Goal: Task Accomplishment & Management: Use online tool/utility

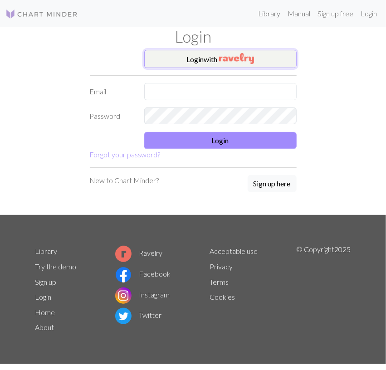
click at [265, 61] on button "Login with" at bounding box center [220, 59] width 152 height 18
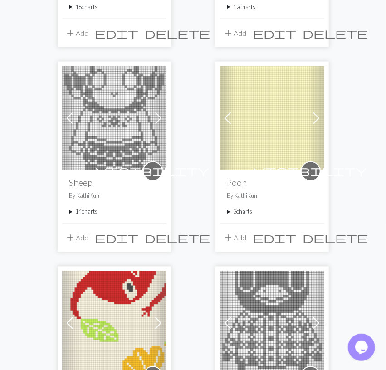
scroll to position [613, 0]
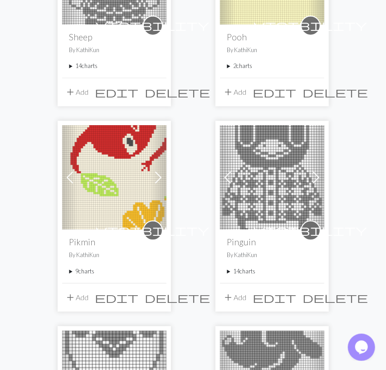
click at [80, 270] on summary "9 charts" at bounding box center [114, 271] width 90 height 9
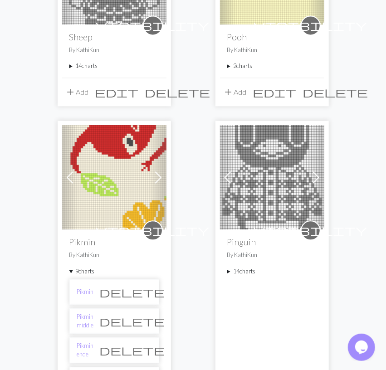
scroll to position [896, 0]
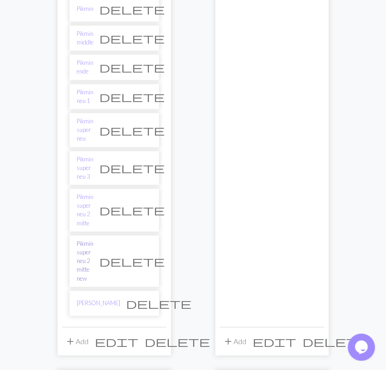
click at [94, 240] on link "Pikmin super neu 2 mitte new" at bounding box center [85, 262] width 17 height 44
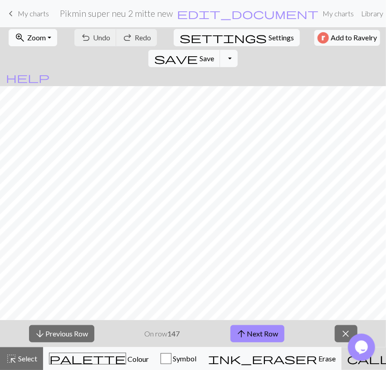
click at [46, 41] on button "zoom_in Zoom Zoom" at bounding box center [33, 37] width 49 height 17
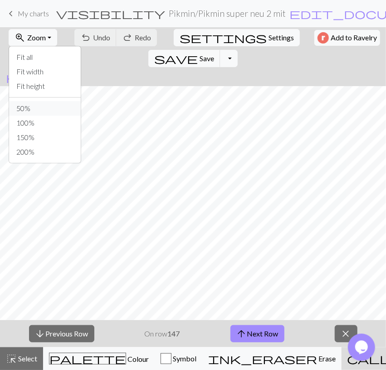
click at [39, 106] on button "50%" at bounding box center [45, 108] width 72 height 15
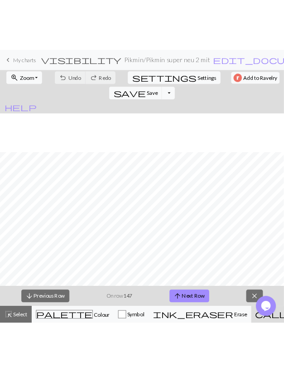
scroll to position [263, 0]
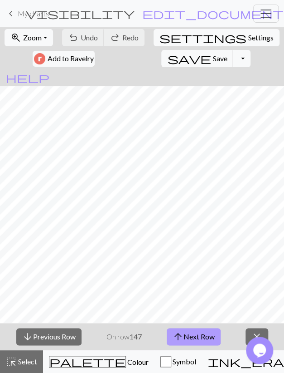
click at [208, 337] on button "arrow_upward Next Row" at bounding box center [194, 336] width 54 height 17
click at [213, 59] on span "Save" at bounding box center [220, 58] width 15 height 9
click at [215, 337] on button "arrow_upward Next Row" at bounding box center [194, 336] width 54 height 17
click at [161, 58] on button "save Save Save" at bounding box center [197, 58] width 72 height 17
click at [194, 340] on button "arrow_upward Next Row" at bounding box center [194, 336] width 54 height 17
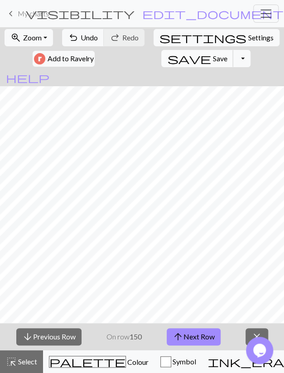
click at [213, 60] on span "Save" at bounding box center [220, 58] width 15 height 9
click at [167, 61] on span "save" at bounding box center [189, 58] width 44 height 13
click at [37, 17] on span "My charts" at bounding box center [33, 13] width 31 height 9
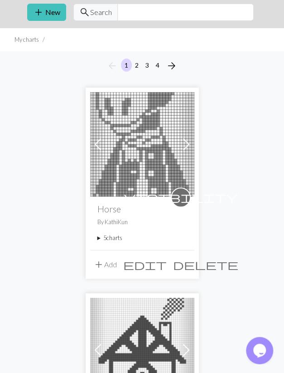
scroll to position [47, 0]
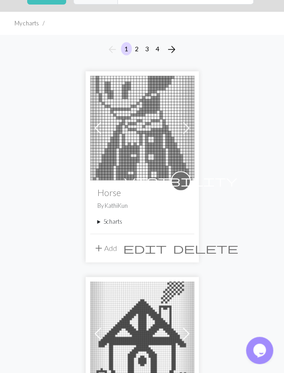
click at [108, 223] on summary "5 charts" at bounding box center [143, 221] width 90 height 9
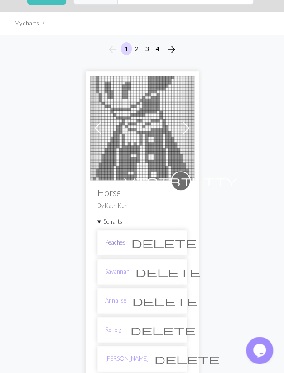
click at [117, 242] on link "Peaches" at bounding box center [115, 242] width 20 height 9
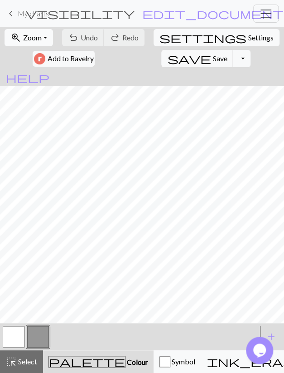
click at [47, 40] on button "zoom_in Zoom Zoom" at bounding box center [29, 37] width 49 height 17
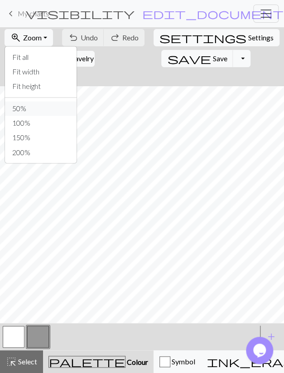
click at [17, 112] on button "50%" at bounding box center [41, 108] width 72 height 15
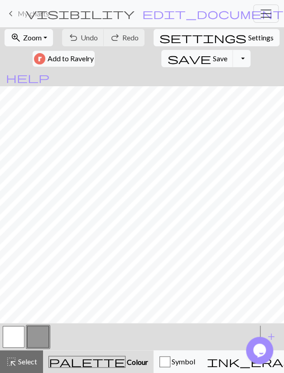
click at [249, 38] on span "Settings" at bounding box center [261, 37] width 25 height 11
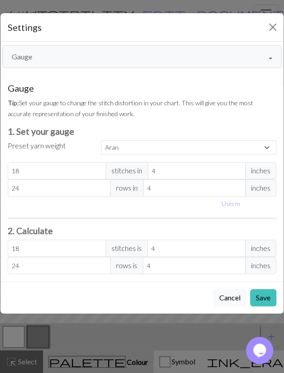
click at [160, 55] on button "Gauge" at bounding box center [142, 56] width 280 height 23
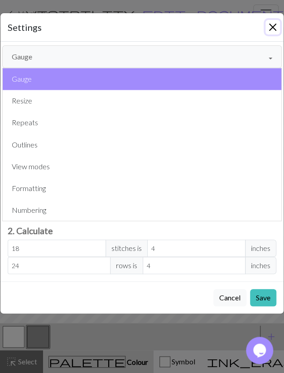
drag, startPoint x: 275, startPoint y: 25, endPoint x: 230, endPoint y: 55, distance: 54.3
click at [275, 25] on button "Close" at bounding box center [273, 27] width 15 height 15
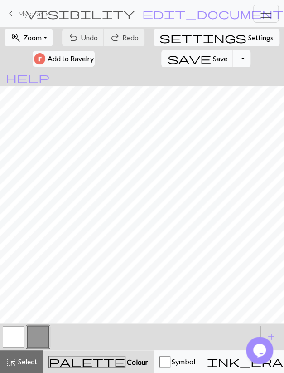
click at [233, 59] on button "Toggle Dropdown" at bounding box center [241, 58] width 17 height 17
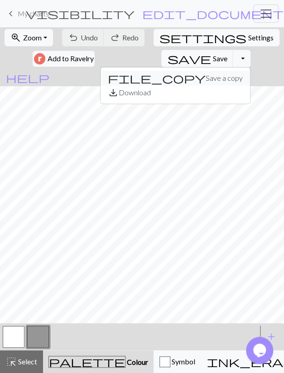
click at [152, 77] on button "file_copy Save a copy" at bounding box center [176, 78] width 150 height 15
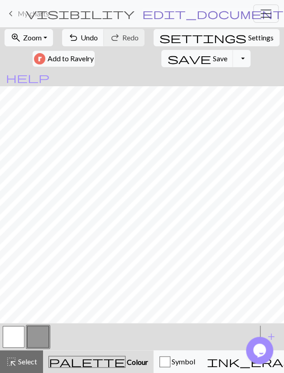
click at [199, 13] on span "edit_document" at bounding box center [213, 13] width 142 height 13
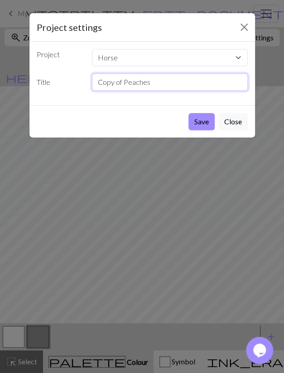
drag, startPoint x: 159, startPoint y: 82, endPoint x: 252, endPoint y: 83, distance: 92.5
click at [92, 84] on input "Copy of Peaches" at bounding box center [170, 81] width 156 height 17
type input "Buck"
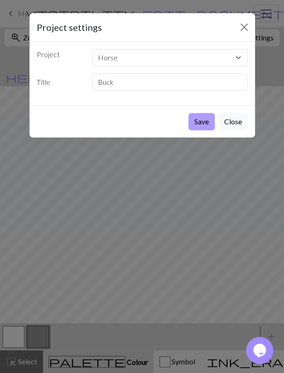
click at [205, 120] on button "Save" at bounding box center [202, 121] width 26 height 17
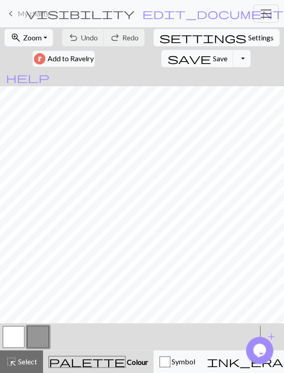
click at [249, 40] on span "Settings" at bounding box center [261, 37] width 25 height 11
select select "aran"
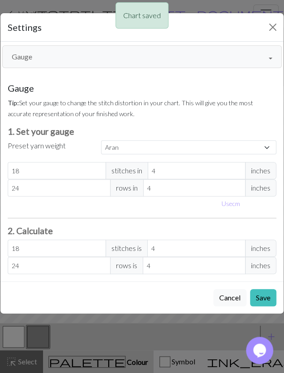
click at [89, 48] on button "Gauge" at bounding box center [142, 56] width 280 height 23
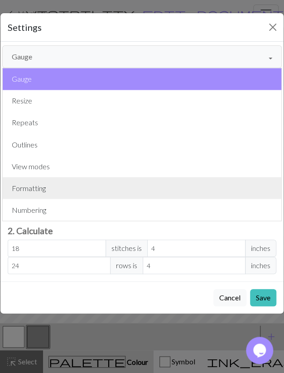
click at [35, 194] on button "Formatting" at bounding box center [142, 188] width 279 height 22
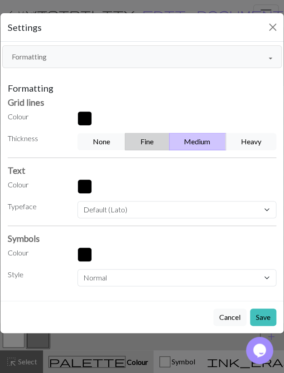
click at [156, 141] on button "Fine" at bounding box center [147, 141] width 44 height 17
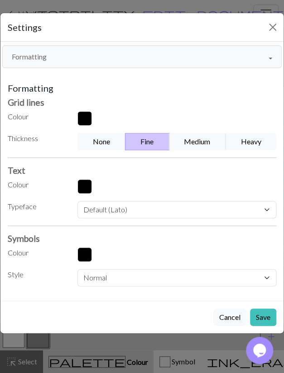
drag, startPoint x: 263, startPoint y: 310, endPoint x: 235, endPoint y: 279, distance: 41.5
click at [263, 311] on button "Save" at bounding box center [263, 316] width 26 height 17
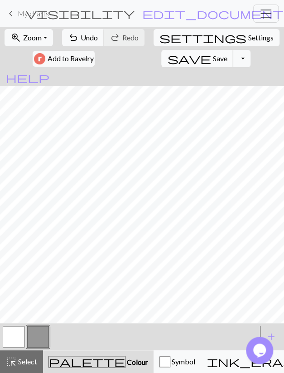
click at [213, 59] on span "Save" at bounding box center [220, 58] width 15 height 9
click at [18, 340] on button "button" at bounding box center [14, 337] width 22 height 22
click at [24, 357] on button "highlight_alt Select Select" at bounding box center [21, 361] width 43 height 23
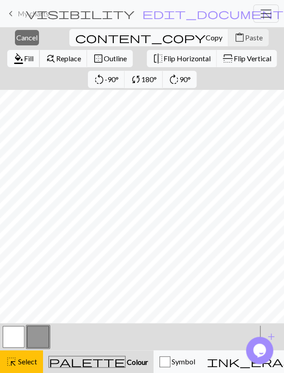
click at [34, 54] on span "Fill" at bounding box center [29, 58] width 10 height 9
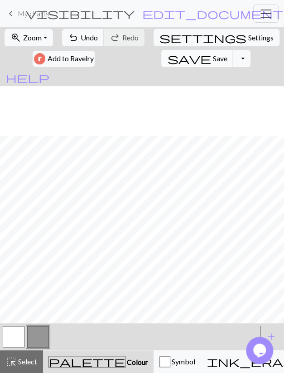
scroll to position [158, 0]
click at [15, 339] on button "button" at bounding box center [14, 337] width 22 height 22
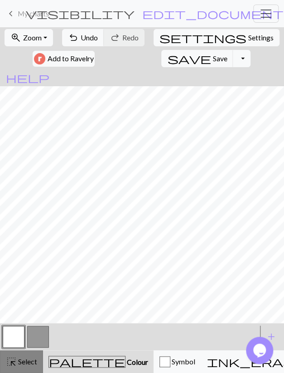
click at [30, 362] on span "Select" at bounding box center [27, 361] width 20 height 9
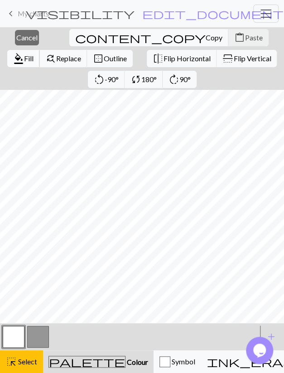
click at [34, 54] on span "Fill" at bounding box center [29, 58] width 10 height 9
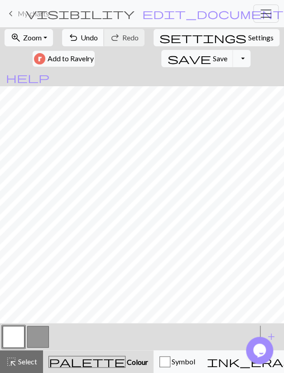
click at [90, 37] on span "Undo" at bounding box center [89, 37] width 17 height 9
click at [78, 33] on span "undo" at bounding box center [73, 37] width 11 height 13
click at [16, 338] on button "button" at bounding box center [14, 337] width 22 height 22
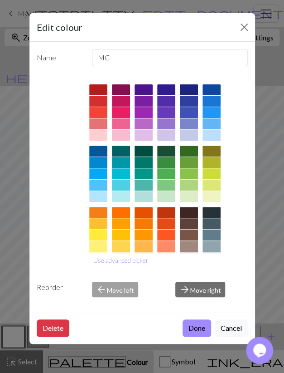
click at [13, 339] on div "Edit colour Name MC Use advanced picker Reorder arrow_back Move left arrow_forw…" at bounding box center [142, 186] width 284 height 373
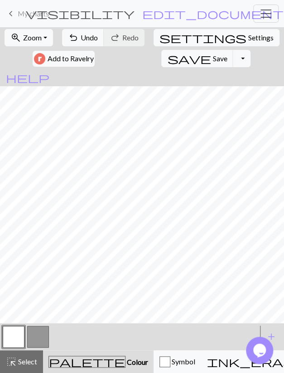
drag, startPoint x: 44, startPoint y: 329, endPoint x: 43, endPoint y: 336, distance: 6.8
click at [43, 330] on button "button" at bounding box center [38, 337] width 22 height 22
click at [29, 359] on span "Select" at bounding box center [27, 361] width 20 height 9
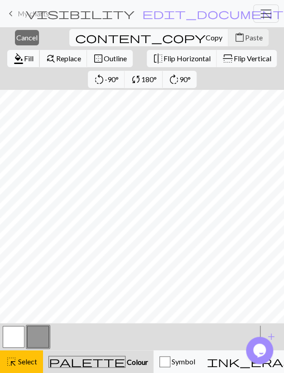
click at [34, 54] on span "Fill" at bounding box center [29, 58] width 10 height 9
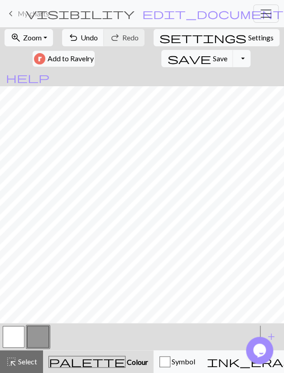
click at [10, 341] on button "button" at bounding box center [14, 337] width 22 height 22
click at [35, 338] on button "button" at bounding box center [38, 337] width 22 height 22
click at [3, 341] on button "button" at bounding box center [14, 337] width 22 height 22
click at [44, 340] on button "button" at bounding box center [38, 337] width 22 height 22
click at [87, 35] on span "Undo" at bounding box center [89, 37] width 17 height 9
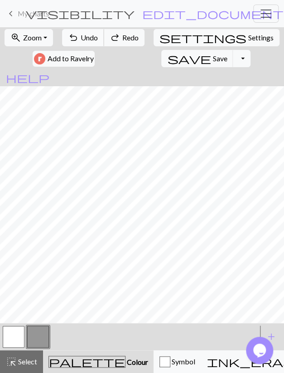
click at [85, 35] on span "Undo" at bounding box center [89, 37] width 17 height 9
drag, startPoint x: 11, startPoint y: 335, endPoint x: 19, endPoint y: 330, distance: 9.4
click at [10, 335] on button "button" at bounding box center [14, 337] width 22 height 22
click at [36, 335] on button "button" at bounding box center [38, 337] width 22 height 22
click at [91, 39] on span "Undo" at bounding box center [89, 37] width 17 height 9
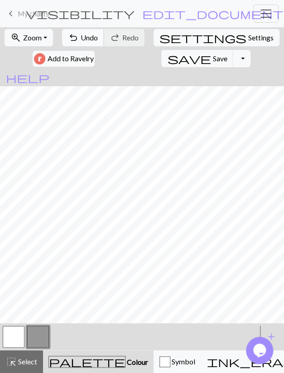
click at [91, 39] on span "Undo" at bounding box center [89, 37] width 17 height 9
click at [17, 338] on button "button" at bounding box center [14, 337] width 22 height 22
drag, startPoint x: 89, startPoint y: 45, endPoint x: 88, endPoint y: 36, distance: 8.7
click at [89, 43] on button "undo Undo Undo" at bounding box center [83, 37] width 42 height 17
click at [88, 36] on span "Undo" at bounding box center [89, 37] width 17 height 9
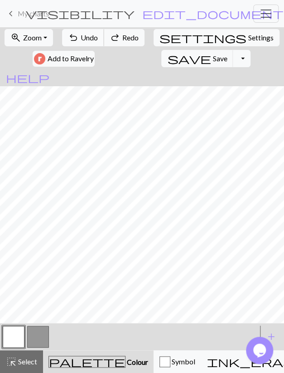
click at [86, 37] on span "Undo" at bounding box center [89, 37] width 17 height 9
click at [33, 336] on button "button" at bounding box center [38, 337] width 22 height 22
click at [20, 337] on button "button" at bounding box center [14, 337] width 22 height 22
click at [39, 339] on button "button" at bounding box center [38, 337] width 22 height 22
click at [95, 39] on span "Undo" at bounding box center [89, 37] width 17 height 9
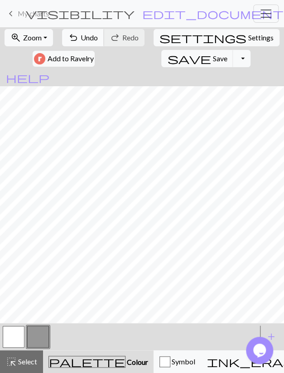
click at [96, 35] on span "Undo" at bounding box center [89, 37] width 17 height 9
click at [79, 36] on span "undo" at bounding box center [73, 37] width 11 height 13
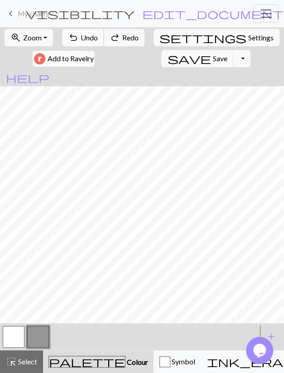
click at [79, 36] on span "undo" at bounding box center [73, 37] width 11 height 13
click at [102, 37] on button "undo Undo Undo" at bounding box center [83, 37] width 42 height 17
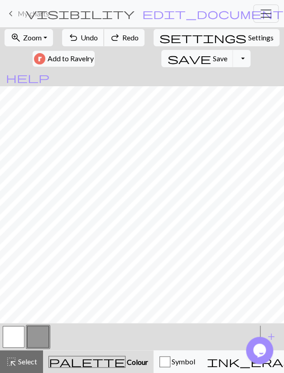
click at [95, 37] on span "Undo" at bounding box center [89, 37] width 17 height 9
click at [134, 42] on button "redo Redo Redo" at bounding box center [124, 37] width 41 height 17
click at [87, 33] on button "undo Undo Undo" at bounding box center [83, 37] width 42 height 17
click at [79, 37] on span "undo" at bounding box center [73, 37] width 11 height 13
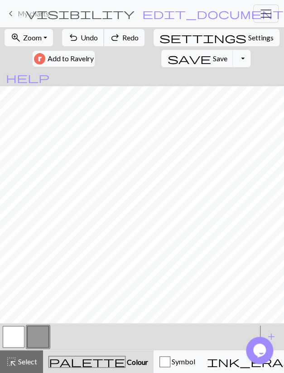
click at [79, 37] on span "undo" at bounding box center [73, 37] width 11 height 13
click at [96, 36] on span "Undo" at bounding box center [89, 37] width 17 height 9
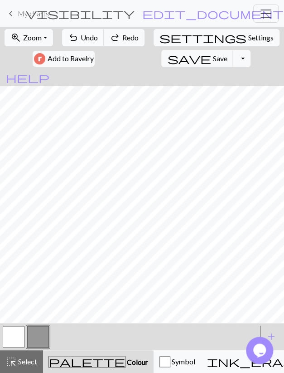
click at [96, 36] on span "Undo" at bounding box center [89, 37] width 17 height 9
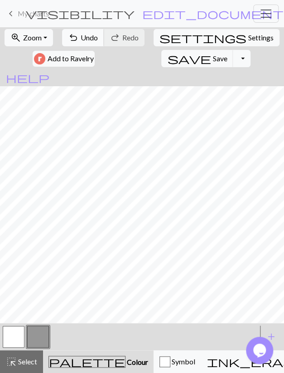
click at [86, 33] on span "Undo" at bounding box center [89, 37] width 17 height 9
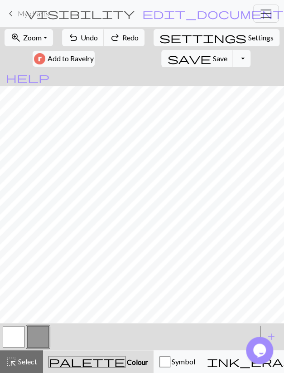
click at [86, 33] on span "Undo" at bounding box center [89, 37] width 17 height 9
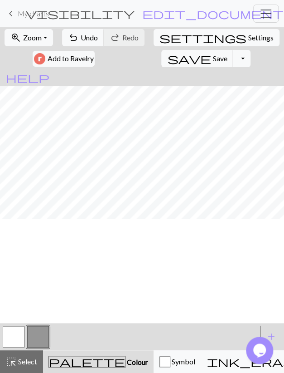
scroll to position [26, 0]
click at [13, 341] on button "button" at bounding box center [14, 337] width 22 height 22
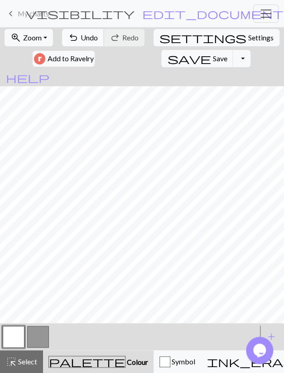
click at [92, 37] on span "Undo" at bounding box center [89, 37] width 17 height 9
click at [127, 34] on span "Redo" at bounding box center [130, 37] width 16 height 9
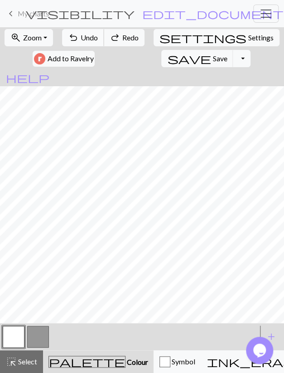
click at [78, 35] on span "undo" at bounding box center [73, 37] width 11 height 13
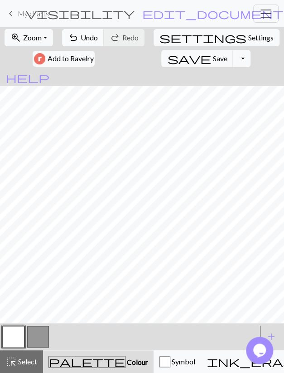
click at [92, 34] on span "Undo" at bounding box center [89, 37] width 17 height 9
click at [91, 35] on span "Undo" at bounding box center [89, 37] width 17 height 9
drag, startPoint x: 39, startPoint y: 337, endPoint x: 44, endPoint y: 326, distance: 11.8
click at [39, 338] on button "button" at bounding box center [38, 337] width 22 height 22
click at [10, 337] on button "button" at bounding box center [14, 337] width 22 height 22
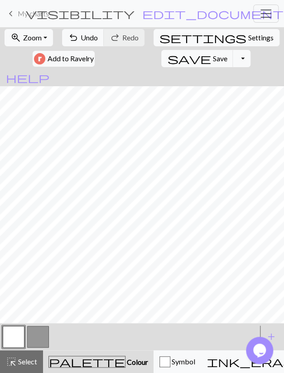
click at [39, 338] on button "button" at bounding box center [38, 337] width 22 height 22
click at [11, 338] on button "button" at bounding box center [14, 337] width 22 height 22
drag, startPoint x: 32, startPoint y: 345, endPoint x: 36, endPoint y: 336, distance: 9.8
click at [32, 344] on button "button" at bounding box center [38, 337] width 22 height 22
click at [14, 337] on button "button" at bounding box center [14, 337] width 22 height 22
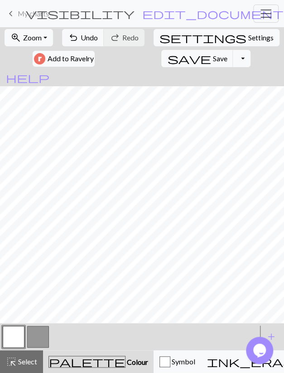
click at [44, 341] on button "button" at bounding box center [38, 337] width 22 height 22
click at [17, 340] on button "button" at bounding box center [14, 337] width 22 height 22
click at [37, 331] on button "button" at bounding box center [38, 337] width 22 height 22
click at [95, 39] on span "Undo" at bounding box center [89, 37] width 17 height 9
click at [10, 332] on button "button" at bounding box center [14, 337] width 22 height 22
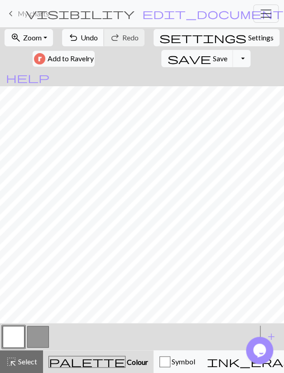
click at [79, 37] on span "undo" at bounding box center [73, 37] width 11 height 13
click at [40, 338] on button "button" at bounding box center [38, 337] width 22 height 22
click at [7, 340] on button "button" at bounding box center [14, 337] width 22 height 22
click at [39, 335] on button "button" at bounding box center [38, 337] width 22 height 22
click at [16, 335] on button "button" at bounding box center [14, 337] width 22 height 22
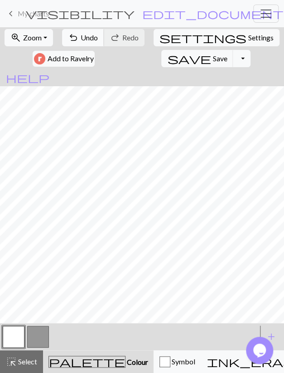
click at [89, 40] on span "Undo" at bounding box center [89, 37] width 17 height 9
click at [38, 339] on button "button" at bounding box center [38, 337] width 22 height 22
click at [20, 335] on button "button" at bounding box center [14, 337] width 22 height 22
click at [81, 38] on button "undo Undo Undo" at bounding box center [83, 37] width 42 height 17
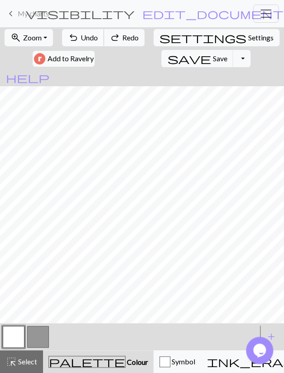
click at [81, 38] on button "undo Undo Undo" at bounding box center [83, 37] width 42 height 17
click at [87, 39] on span "Undo" at bounding box center [89, 37] width 17 height 9
click at [108, 40] on button "redo Redo Redo" at bounding box center [124, 37] width 41 height 17
click at [38, 333] on button "button" at bounding box center [38, 337] width 22 height 22
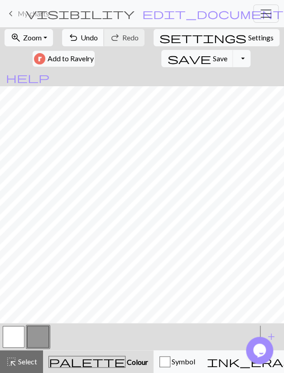
click at [88, 37] on span "Undo" at bounding box center [89, 37] width 17 height 9
click at [88, 35] on span "Undo" at bounding box center [89, 37] width 17 height 9
click at [18, 334] on button "button" at bounding box center [14, 337] width 22 height 22
click at [88, 38] on span "Undo" at bounding box center [89, 37] width 17 height 9
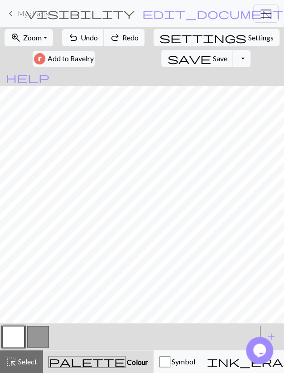
click at [88, 38] on span "Undo" at bounding box center [89, 37] width 17 height 9
click at [121, 37] on span "redo" at bounding box center [115, 37] width 11 height 13
click at [87, 31] on button "undo Undo Undo" at bounding box center [83, 37] width 42 height 17
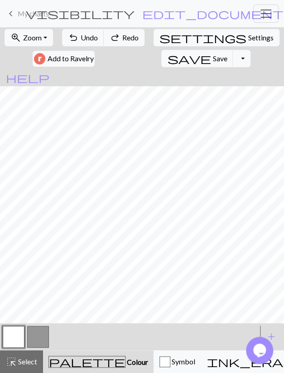
click at [120, 28] on div "undo Undo Undo redo Redo Redo" at bounding box center [103, 37] width 84 height 21
click at [119, 33] on span "redo" at bounding box center [115, 37] width 11 height 13
click at [119, 34] on span "redo" at bounding box center [115, 37] width 11 height 13
click at [119, 34] on div "undo Undo Undo redo Redo Redo" at bounding box center [103, 37] width 84 height 21
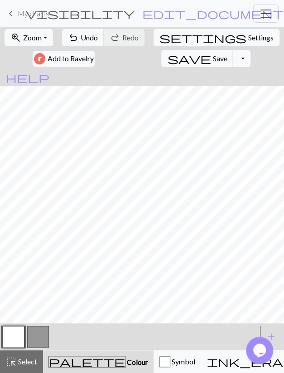
click at [119, 34] on div "undo Undo Undo redo Redo Redo" at bounding box center [103, 37] width 84 height 21
click at [43, 335] on button "button" at bounding box center [38, 337] width 22 height 22
click at [12, 339] on button "button" at bounding box center [14, 337] width 22 height 22
click at [161, 61] on button "save Save Save" at bounding box center [197, 58] width 72 height 17
click at [189, 33] on div "Chart saved" at bounding box center [142, 18] width 284 height 36
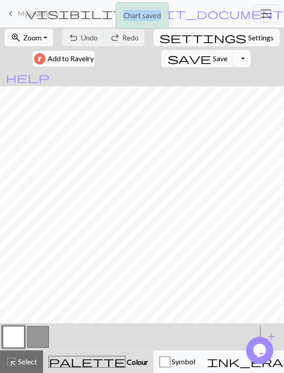
click at [249, 37] on span "Settings" at bounding box center [261, 37] width 25 height 11
select select "aran"
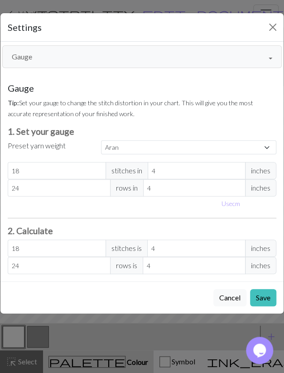
click at [99, 51] on button "Gauge" at bounding box center [142, 56] width 280 height 23
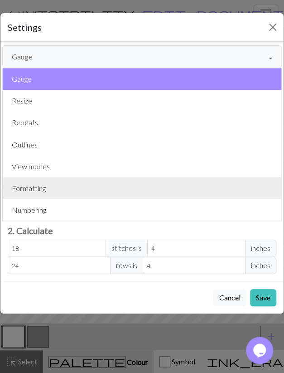
click at [66, 193] on button "Formatting" at bounding box center [142, 188] width 279 height 22
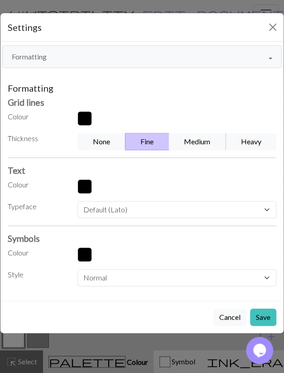
click at [196, 143] on button "Medium" at bounding box center [197, 141] width 57 height 17
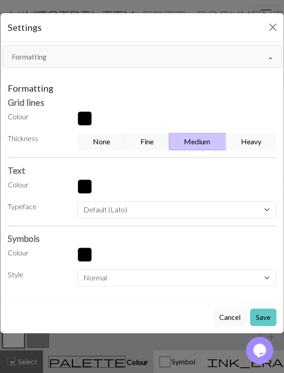
click at [266, 313] on button "Save" at bounding box center [263, 316] width 26 height 17
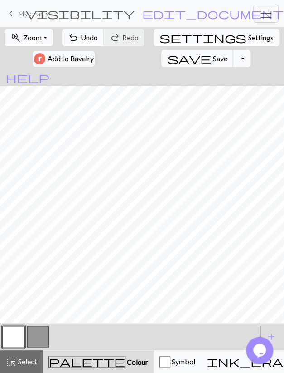
click at [213, 57] on span "Save" at bounding box center [220, 58] width 15 height 9
click at [233, 64] on button "Toggle Dropdown" at bounding box center [241, 58] width 17 height 17
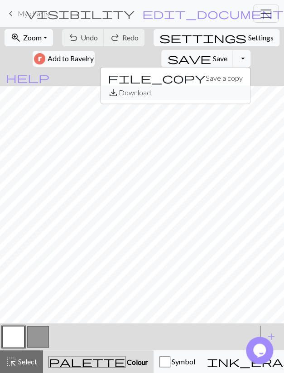
click at [155, 93] on button "save_alt Download" at bounding box center [176, 92] width 150 height 15
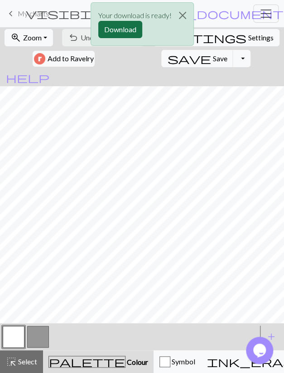
click at [120, 33] on button "Download" at bounding box center [120, 29] width 44 height 17
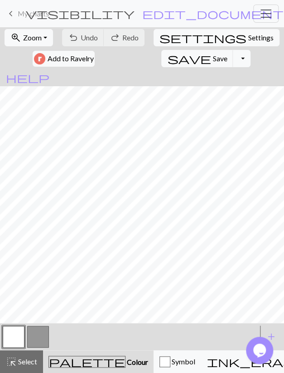
click at [40, 323] on div "< >" at bounding box center [129, 336] width 256 height 27
click at [40, 336] on button "button" at bounding box center [38, 337] width 22 height 22
click at [17, 337] on button "button" at bounding box center [14, 337] width 22 height 22
click at [167, 54] on span "save" at bounding box center [189, 58] width 44 height 13
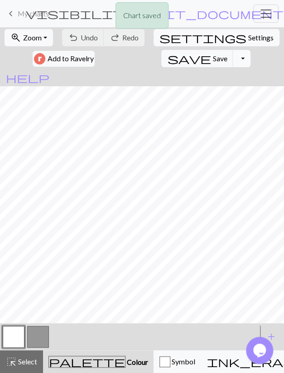
click at [233, 56] on button "Toggle Dropdown" at bounding box center [241, 58] width 17 height 17
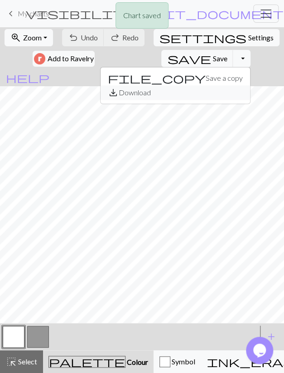
click at [157, 94] on button "save_alt Download" at bounding box center [176, 92] width 150 height 15
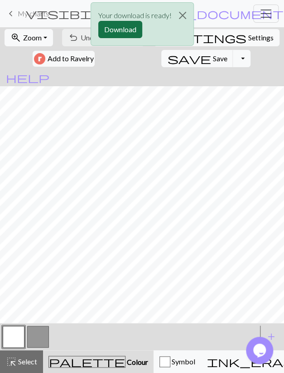
click at [118, 31] on button "Download" at bounding box center [120, 29] width 44 height 17
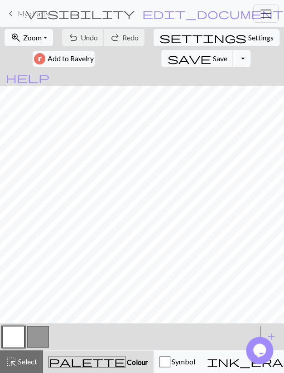
click at [29, 337] on button "button" at bounding box center [38, 337] width 22 height 22
click at [93, 37] on span "Undo" at bounding box center [89, 37] width 17 height 9
drag, startPoint x: 39, startPoint y: 20, endPoint x: 29, endPoint y: 23, distance: 10.6
click at [39, 20] on link "keyboard_arrow_left My charts" at bounding box center [27, 13] width 44 height 15
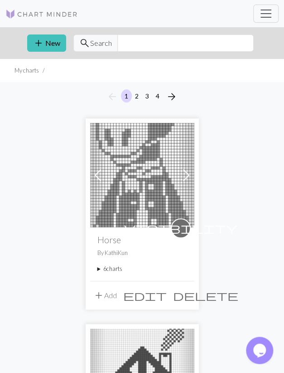
click at [122, 269] on summary "6 charts" at bounding box center [143, 268] width 90 height 9
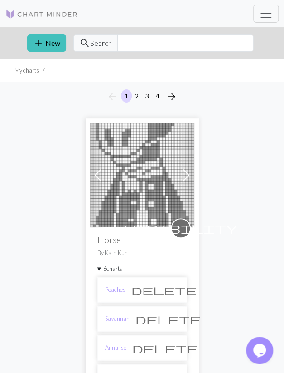
scroll to position [142, 0]
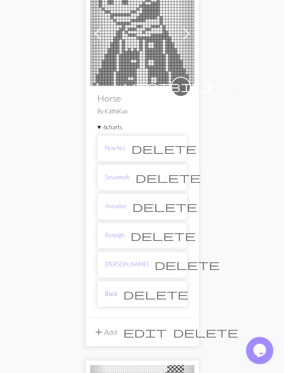
click at [115, 290] on link "Buck" at bounding box center [111, 293] width 12 height 9
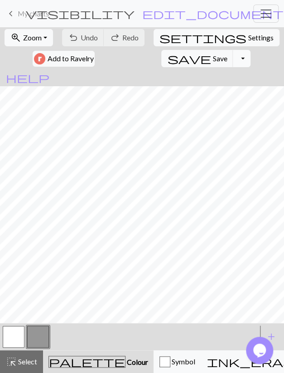
click at [233, 57] on button "Toggle Dropdown" at bounding box center [241, 58] width 17 height 17
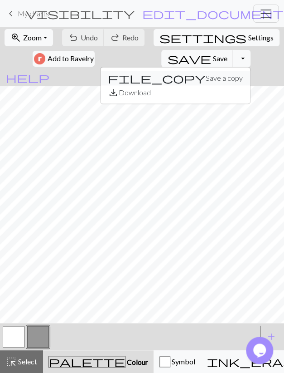
click at [147, 75] on button "file_copy Save a copy" at bounding box center [176, 78] width 150 height 15
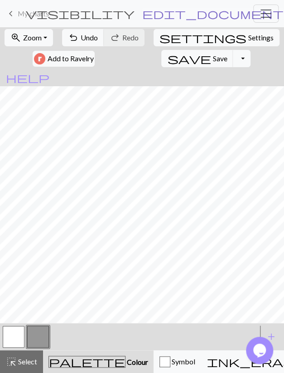
click at [195, 17] on span "edit_document" at bounding box center [213, 13] width 142 height 13
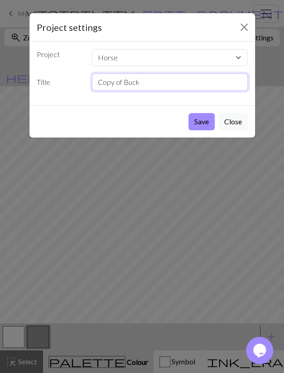
drag, startPoint x: 161, startPoint y: 87, endPoint x: -104, endPoint y: 148, distance: 271.9
click at [92, 91] on input "Copy of Buck" at bounding box center [170, 81] width 156 height 17
type input "[PERSON_NAME]"
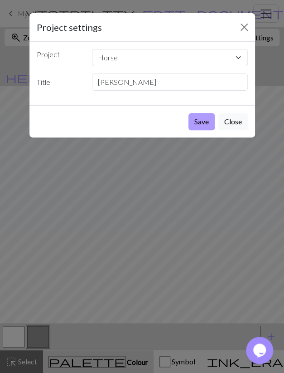
click at [200, 122] on button "Save" at bounding box center [202, 121] width 26 height 17
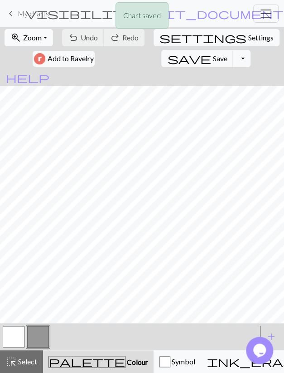
click at [43, 38] on button "zoom_in Zoom Zoom" at bounding box center [29, 37] width 49 height 17
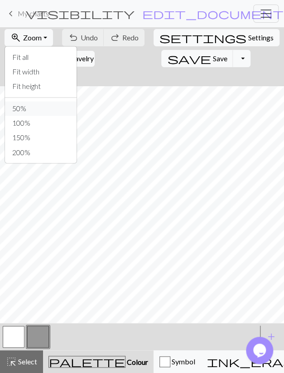
click at [23, 108] on button "50%" at bounding box center [41, 108] width 72 height 15
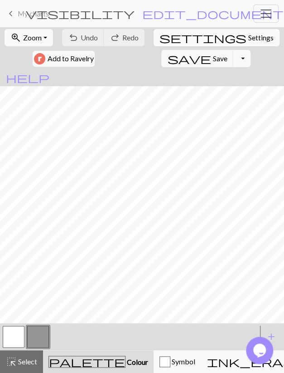
click at [249, 37] on span "Settings" at bounding box center [261, 37] width 25 height 11
select select "aran"
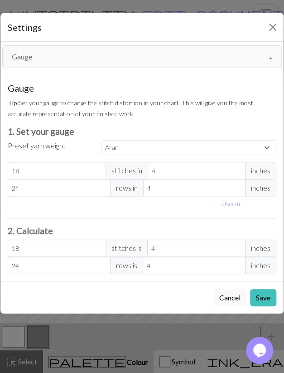
drag, startPoint x: 77, startPoint y: 49, endPoint x: 73, endPoint y: 57, distance: 9.7
click at [77, 48] on button "Gauge" at bounding box center [142, 56] width 280 height 23
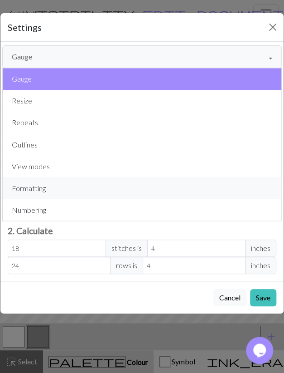
click at [36, 192] on button "Formatting" at bounding box center [142, 188] width 279 height 22
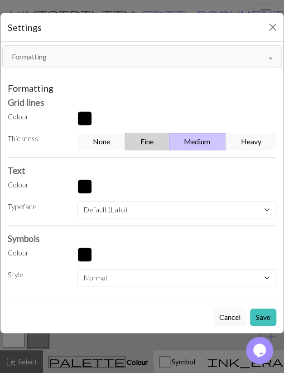
drag, startPoint x: 149, startPoint y: 143, endPoint x: 265, endPoint y: 284, distance: 182.7
click at [149, 144] on button "Fine" at bounding box center [147, 141] width 44 height 17
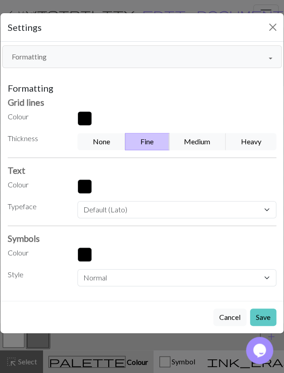
click at [273, 319] on button "Save" at bounding box center [263, 316] width 26 height 17
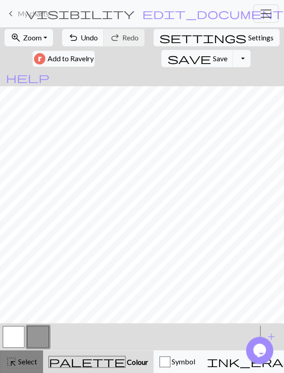
click at [29, 370] on button "highlight_alt Select Select" at bounding box center [21, 361] width 43 height 23
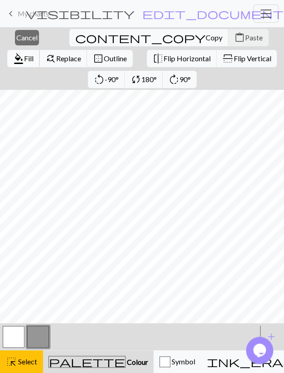
click at [24, 52] on span "format_color_fill" at bounding box center [18, 58] width 11 height 13
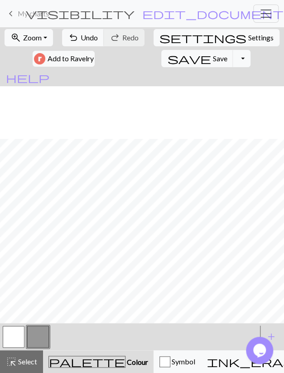
scroll to position [158, 0]
click at [20, 336] on button "button" at bounding box center [14, 337] width 22 height 22
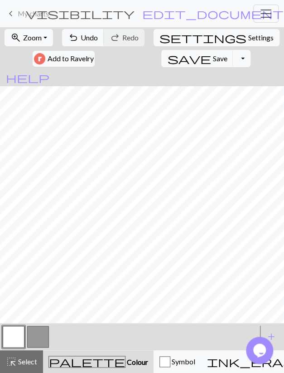
click at [44, 340] on button "button" at bounding box center [38, 337] width 22 height 22
drag, startPoint x: 19, startPoint y: 340, endPoint x: 36, endPoint y: 329, distance: 20.4
click at [19, 341] on button "button" at bounding box center [14, 337] width 22 height 22
drag, startPoint x: 39, startPoint y: 338, endPoint x: 53, endPoint y: 328, distance: 16.5
click at [39, 339] on button "button" at bounding box center [38, 337] width 22 height 22
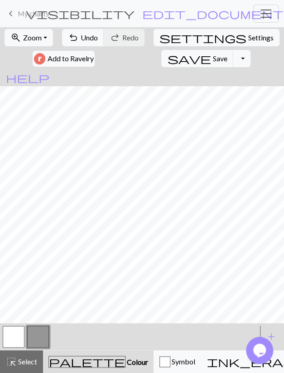
drag, startPoint x: 15, startPoint y: 336, endPoint x: 22, endPoint y: 326, distance: 12.7
click at [16, 336] on button "button" at bounding box center [14, 337] width 22 height 22
click at [39, 335] on button "button" at bounding box center [38, 337] width 22 height 22
click at [12, 332] on button "button" at bounding box center [14, 337] width 22 height 22
click at [31, 339] on button "button" at bounding box center [38, 337] width 22 height 22
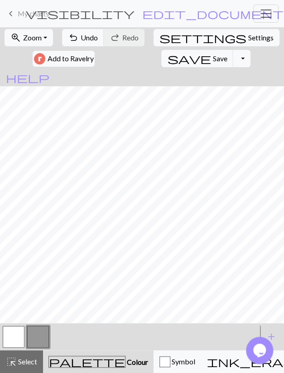
click at [17, 342] on button "button" at bounding box center [14, 337] width 22 height 22
click at [42, 332] on button "button" at bounding box center [38, 337] width 22 height 22
click at [20, 339] on button "button" at bounding box center [14, 337] width 22 height 22
click at [91, 36] on span "Undo" at bounding box center [89, 37] width 17 height 9
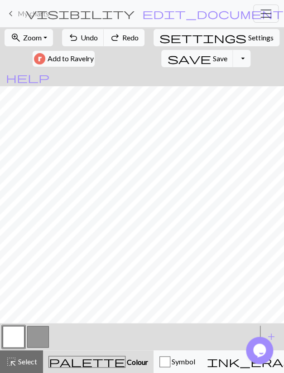
click at [121, 39] on span "redo" at bounding box center [115, 37] width 11 height 13
click at [38, 336] on button "button" at bounding box center [38, 337] width 22 height 22
click at [84, 39] on span "Undo" at bounding box center [89, 37] width 17 height 9
click at [83, 39] on span "Undo" at bounding box center [89, 37] width 17 height 9
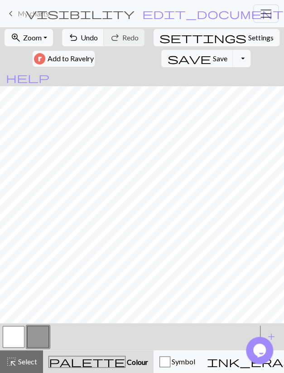
click at [13, 338] on button "button" at bounding box center [14, 337] width 22 height 22
click at [34, 339] on button "button" at bounding box center [38, 337] width 22 height 22
click at [37, 337] on button "button" at bounding box center [38, 337] width 22 height 22
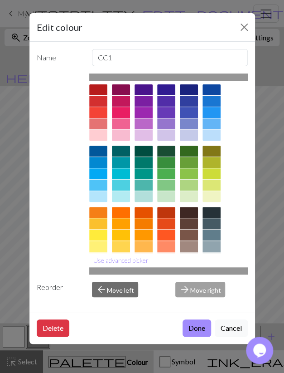
click at [20, 248] on div "Edit colour Name CC1 Use advanced picker Reorder arrow_back Move left arrow_for…" at bounding box center [142, 186] width 284 height 373
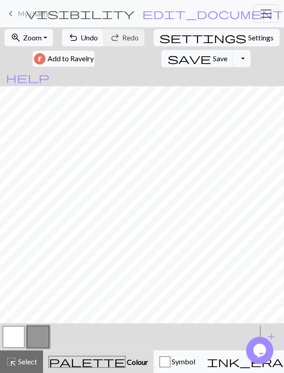
drag, startPoint x: 17, startPoint y: 332, endPoint x: 22, endPoint y: 328, distance: 5.8
click at [17, 332] on button "button" at bounding box center [14, 337] width 22 height 22
click at [37, 339] on button "button" at bounding box center [38, 337] width 22 height 22
click at [3, 337] on button "button" at bounding box center [14, 337] width 22 height 22
click at [30, 336] on button "button" at bounding box center [38, 337] width 22 height 22
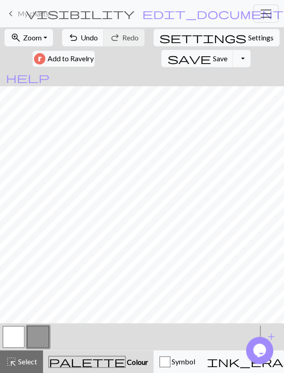
click at [15, 337] on button "button" at bounding box center [14, 337] width 22 height 22
drag, startPoint x: 29, startPoint y: 337, endPoint x: 32, endPoint y: 331, distance: 7.3
click at [29, 337] on button "button" at bounding box center [38, 337] width 22 height 22
drag, startPoint x: 8, startPoint y: 337, endPoint x: 15, endPoint y: 323, distance: 15.2
click at [8, 338] on button "button" at bounding box center [14, 337] width 22 height 22
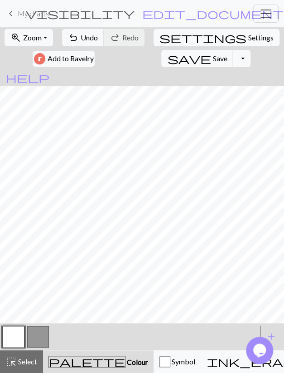
click at [36, 342] on button "button" at bounding box center [38, 337] width 22 height 22
click at [12, 337] on button "button" at bounding box center [14, 337] width 22 height 22
click at [35, 341] on button "button" at bounding box center [38, 337] width 22 height 22
click at [16, 340] on button "button" at bounding box center [14, 337] width 22 height 22
click at [39, 336] on button "button" at bounding box center [38, 337] width 22 height 22
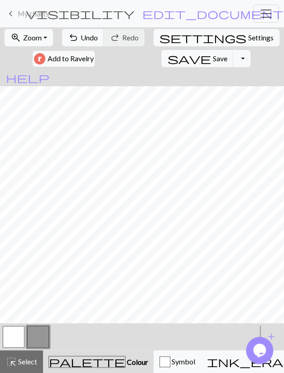
click at [9, 342] on button "button" at bounding box center [14, 337] width 22 height 22
click at [35, 335] on button "button" at bounding box center [38, 337] width 22 height 22
click at [87, 38] on span "Undo" at bounding box center [89, 37] width 17 height 9
click at [21, 334] on button "button" at bounding box center [14, 337] width 22 height 22
click at [24, 362] on span "Select" at bounding box center [27, 361] width 20 height 9
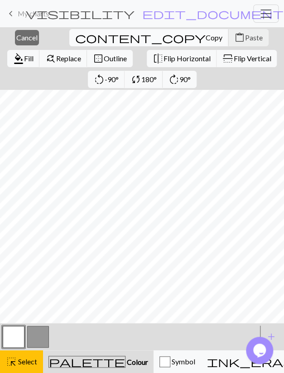
click at [206, 37] on span "Copy" at bounding box center [214, 37] width 17 height 9
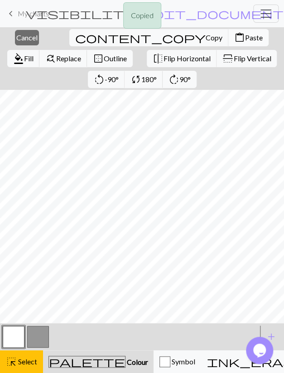
click at [245, 39] on span "Paste" at bounding box center [254, 37] width 18 height 9
click at [75, 36] on span "content_copy" at bounding box center [140, 37] width 131 height 13
click at [18, 42] on button "close Cancel" at bounding box center [27, 37] width 24 height 15
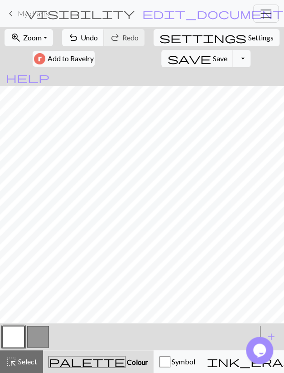
click at [81, 36] on button "undo Undo Undo" at bounding box center [83, 37] width 42 height 17
click at [39, 334] on button "button" at bounding box center [38, 337] width 22 height 22
click at [11, 337] on button "button" at bounding box center [14, 337] width 22 height 22
click at [35, 337] on button "button" at bounding box center [38, 337] width 22 height 22
click at [17, 336] on button "button" at bounding box center [14, 337] width 22 height 22
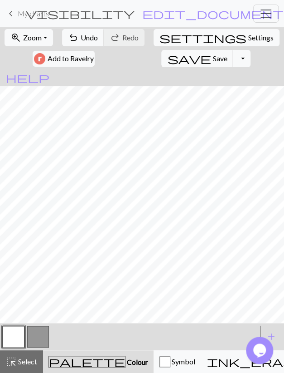
click at [34, 336] on button "button" at bounding box center [38, 337] width 22 height 22
click at [81, 36] on button "undo Undo Undo" at bounding box center [83, 37] width 42 height 17
click at [9, 337] on button "button" at bounding box center [14, 337] width 22 height 22
click at [92, 37] on span "Undo" at bounding box center [89, 37] width 17 height 9
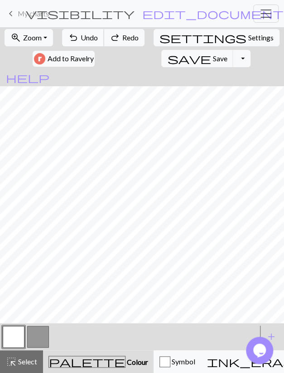
click at [92, 37] on span "Undo" at bounding box center [89, 37] width 17 height 9
click at [145, 35] on button "redo Redo Redo" at bounding box center [124, 37] width 41 height 17
click at [144, 36] on button "redo Redo Redo" at bounding box center [124, 37] width 41 height 17
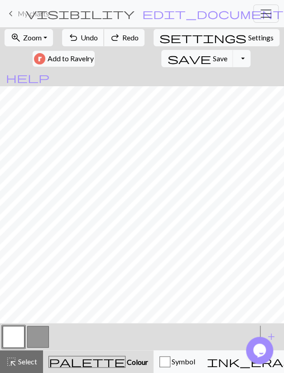
click at [96, 42] on button "undo Undo Undo" at bounding box center [83, 37] width 42 height 17
click at [33, 335] on button "button" at bounding box center [38, 337] width 22 height 22
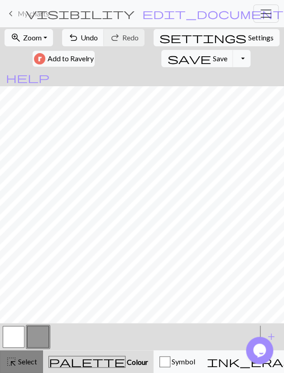
click at [22, 357] on button "highlight_alt Select Select" at bounding box center [21, 361] width 43 height 23
click at [31, 362] on span "Select" at bounding box center [27, 361] width 20 height 9
click at [19, 332] on button "button" at bounding box center [14, 337] width 22 height 22
click at [83, 38] on span "Undo" at bounding box center [89, 37] width 17 height 9
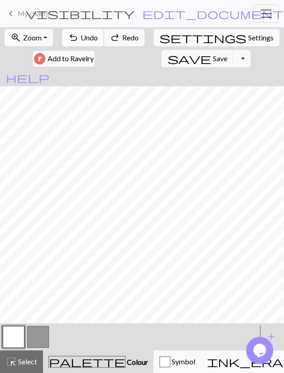
click at [83, 38] on span "Undo" at bounding box center [89, 37] width 17 height 9
click at [32, 360] on span "Select" at bounding box center [27, 361] width 20 height 9
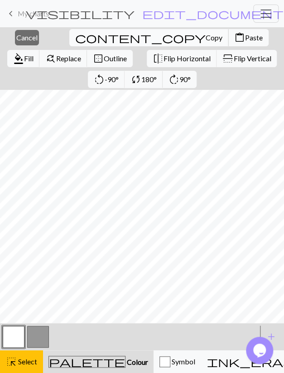
click at [206, 38] on span "Copy" at bounding box center [214, 37] width 17 height 9
click at [245, 40] on span "Paste" at bounding box center [254, 37] width 18 height 9
click at [27, 39] on span "Cancel" at bounding box center [26, 37] width 21 height 9
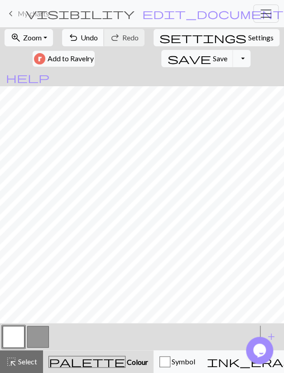
click at [87, 40] on span "Undo" at bounding box center [89, 37] width 17 height 9
click at [79, 39] on span "undo" at bounding box center [73, 37] width 11 height 13
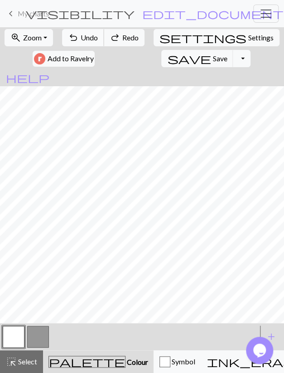
click at [79, 39] on span "undo" at bounding box center [73, 37] width 11 height 13
click at [79, 38] on span "undo" at bounding box center [73, 37] width 11 height 13
click at [120, 35] on span "redo" at bounding box center [115, 37] width 11 height 13
drag, startPoint x: 42, startPoint y: 332, endPoint x: 45, endPoint y: 325, distance: 7.8
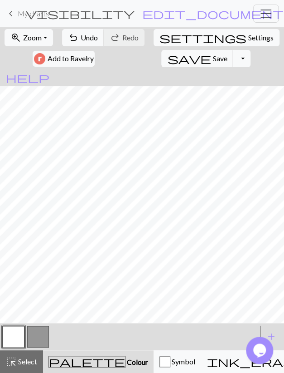
click at [42, 332] on button "button" at bounding box center [38, 337] width 22 height 22
click at [10, 340] on button "button" at bounding box center [14, 337] width 22 height 22
click at [74, 38] on span "undo" at bounding box center [73, 37] width 11 height 13
click at [43, 341] on button "button" at bounding box center [38, 337] width 22 height 22
click at [14, 341] on button "button" at bounding box center [14, 337] width 22 height 22
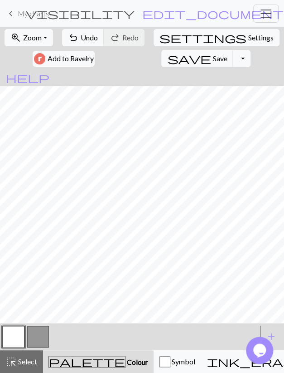
drag, startPoint x: 46, startPoint y: 329, endPoint x: 47, endPoint y: 324, distance: 5.0
click at [46, 329] on button "button" at bounding box center [38, 337] width 22 height 22
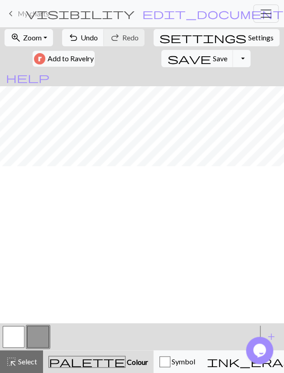
scroll to position [26, 0]
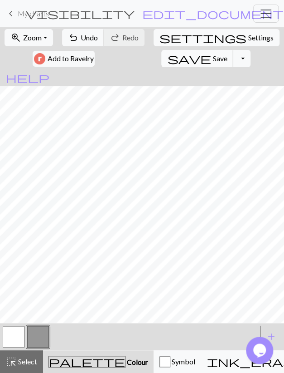
click at [213, 57] on span "Save" at bounding box center [220, 58] width 15 height 9
click at [249, 38] on span "Settings" at bounding box center [261, 37] width 25 height 11
select select "aran"
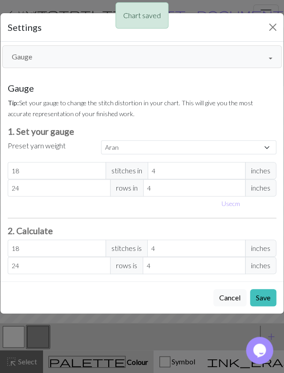
click at [108, 58] on button "Gauge" at bounding box center [142, 56] width 280 height 23
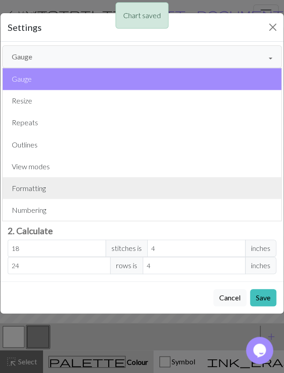
click at [83, 186] on button "Formatting" at bounding box center [142, 188] width 279 height 22
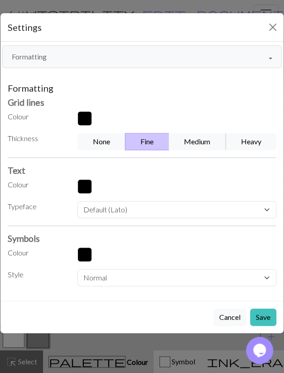
drag, startPoint x: 201, startPoint y: 135, endPoint x: 204, endPoint y: 153, distance: 18.4
click at [200, 136] on button "Medium" at bounding box center [197, 141] width 57 height 17
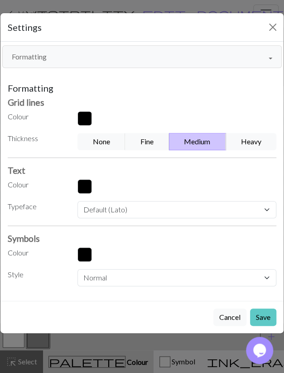
click at [261, 315] on button "Save" at bounding box center [263, 316] width 26 height 17
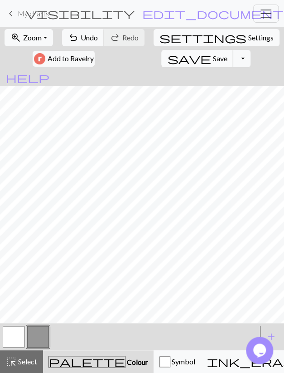
click at [213, 61] on span "Save" at bounding box center [220, 58] width 15 height 9
click at [233, 62] on button "Toggle Dropdown" at bounding box center [241, 58] width 17 height 17
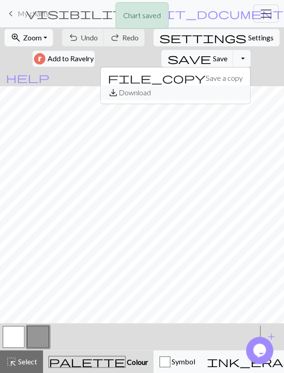
click at [146, 96] on button "save_alt Download" at bounding box center [176, 92] width 150 height 15
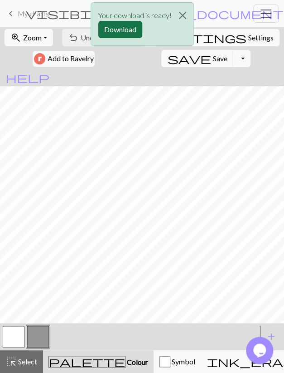
click at [124, 29] on button "Download" at bounding box center [120, 29] width 44 height 17
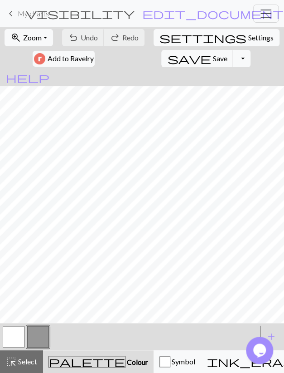
click at [37, 13] on span "My charts" at bounding box center [33, 13] width 31 height 9
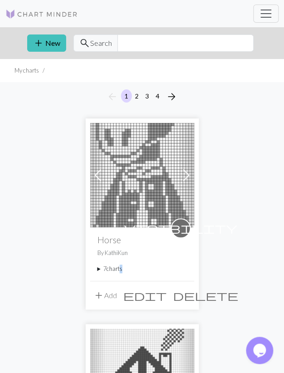
click at [118, 268] on summary "7 charts" at bounding box center [143, 268] width 90 height 9
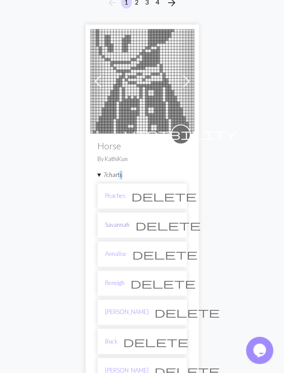
scroll to position [94, 0]
click at [121, 224] on link "Savannah" at bounding box center [117, 224] width 24 height 9
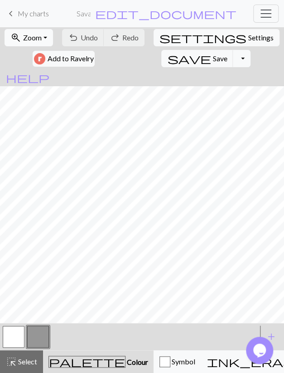
click at [45, 40] on button "zoom_in Zoom Zoom" at bounding box center [29, 37] width 49 height 17
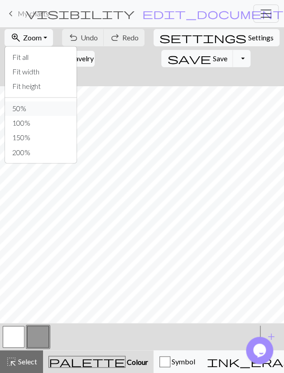
click at [42, 109] on button "50%" at bounding box center [41, 108] width 72 height 15
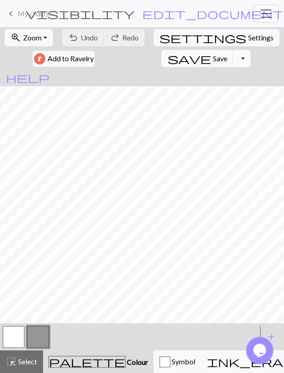
click at [233, 62] on button "Toggle Dropdown" at bounding box center [241, 58] width 17 height 17
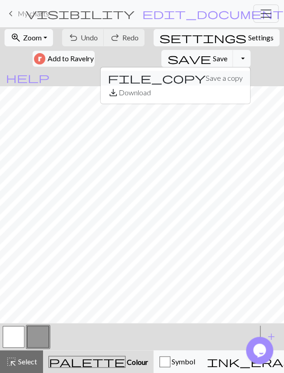
click at [155, 77] on button "file_copy Save a copy" at bounding box center [176, 78] width 150 height 15
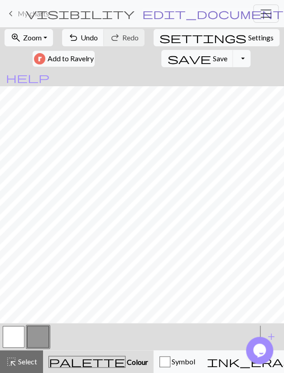
click at [199, 14] on span "edit_document" at bounding box center [213, 13] width 142 height 13
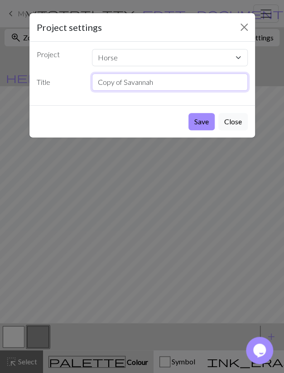
drag, startPoint x: 168, startPoint y: 83, endPoint x: 9, endPoint y: 99, distance: 160.5
click at [92, 91] on input "Copy of Savannah" at bounding box center [170, 81] width 156 height 17
type input "Colton"
click at [189, 113] on button "Save" at bounding box center [202, 121] width 26 height 17
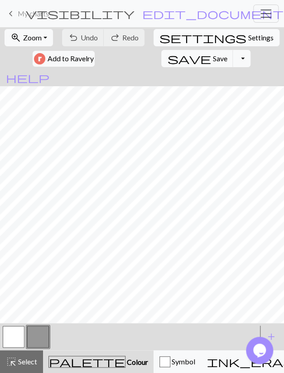
click at [249, 34] on span "Settings" at bounding box center [261, 37] width 25 height 11
select select "aran"
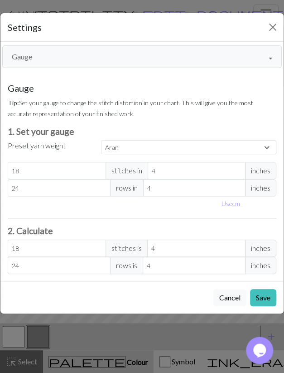
drag, startPoint x: 74, startPoint y: 58, endPoint x: 72, endPoint y: 65, distance: 7.0
click at [74, 58] on button "Gauge" at bounding box center [142, 56] width 280 height 23
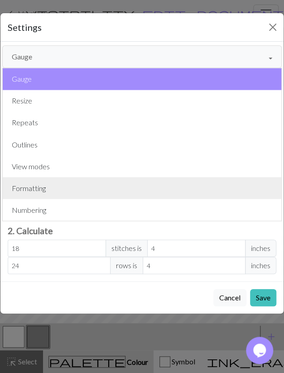
click at [42, 195] on button "Formatting" at bounding box center [142, 188] width 279 height 22
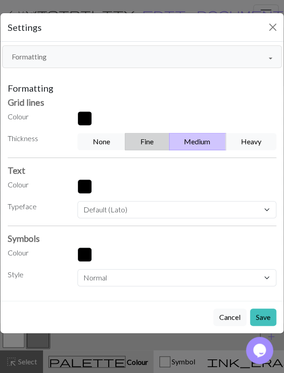
click at [146, 137] on button "Fine" at bounding box center [147, 141] width 44 height 17
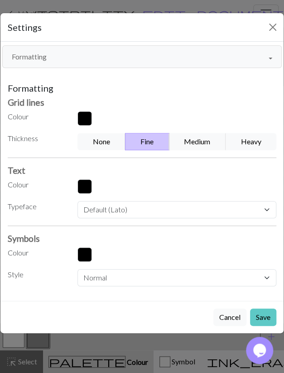
click at [261, 314] on button "Save" at bounding box center [263, 316] width 26 height 17
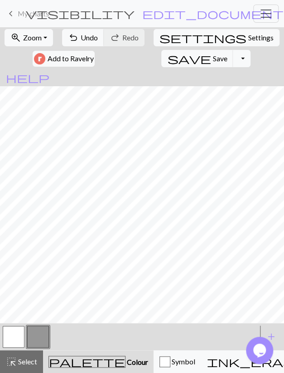
click at [18, 341] on button "button" at bounding box center [14, 337] width 22 height 22
click at [21, 363] on span "Select" at bounding box center [27, 361] width 20 height 9
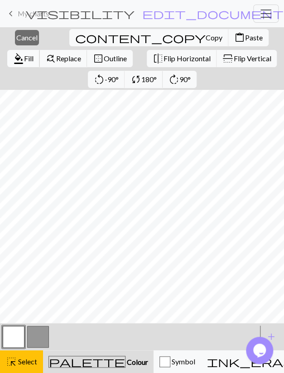
click at [24, 52] on span "format_color_fill" at bounding box center [18, 58] width 11 height 13
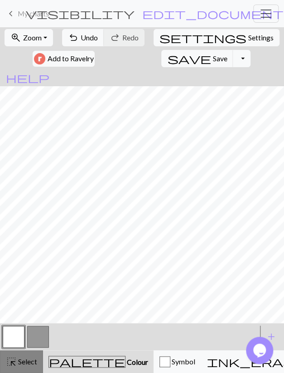
click at [19, 364] on span "Select" at bounding box center [27, 361] width 20 height 9
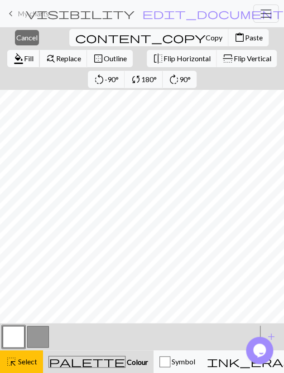
click at [24, 52] on span "format_color_fill" at bounding box center [18, 58] width 11 height 13
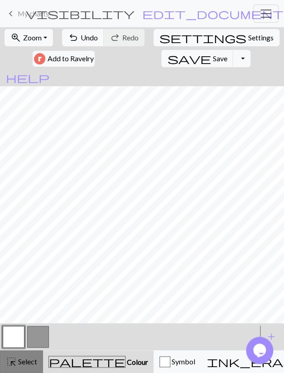
click at [26, 357] on button "highlight_alt Select Select" at bounding box center [21, 361] width 43 height 23
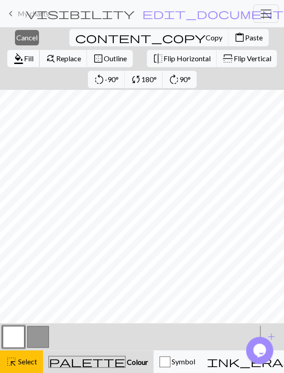
click at [24, 52] on span "format_color_fill" at bounding box center [18, 58] width 11 height 13
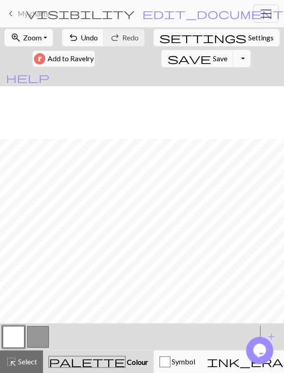
scroll to position [158, 0]
drag, startPoint x: 38, startPoint y: 337, endPoint x: 38, endPoint y: 329, distance: 8.2
click at [38, 336] on button "button" at bounding box center [38, 337] width 22 height 22
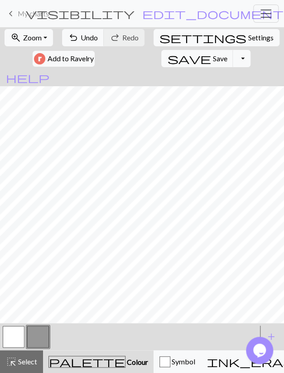
click at [14, 341] on button "button" at bounding box center [14, 337] width 22 height 22
drag, startPoint x: 36, startPoint y: 339, endPoint x: 49, endPoint y: 329, distance: 16.9
click at [36, 339] on button "button" at bounding box center [38, 337] width 22 height 22
click at [18, 337] on button "button" at bounding box center [14, 337] width 22 height 22
drag, startPoint x: 33, startPoint y: 337, endPoint x: 36, endPoint y: 328, distance: 9.9
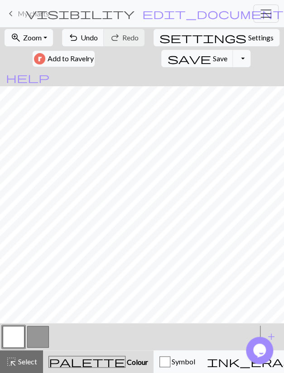
click at [34, 336] on button "button" at bounding box center [38, 337] width 22 height 22
click at [19, 335] on button "button" at bounding box center [14, 337] width 22 height 22
click at [38, 333] on button "button" at bounding box center [38, 337] width 22 height 22
click at [10, 336] on button "button" at bounding box center [14, 337] width 22 height 22
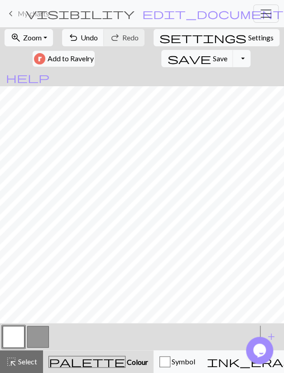
drag, startPoint x: 27, startPoint y: 359, endPoint x: 44, endPoint y: 338, distance: 27.4
click at [27, 360] on span "Select" at bounding box center [27, 361] width 20 height 9
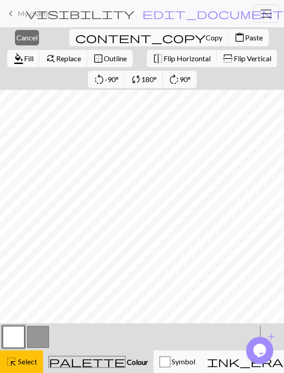
scroll to position [167, 0]
click at [134, 48] on div "format_color_fill Fill find_replace Replace border_outer Outline" at bounding box center [69, 58] width 127 height 21
click at [165, 69] on div "rotate_left -90° sync 180° rotate_right 90°" at bounding box center [142, 79] width 111 height 21
click at [34, 54] on span "Fill" at bounding box center [29, 58] width 10 height 9
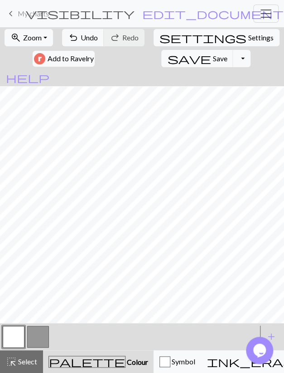
drag, startPoint x: 25, startPoint y: 339, endPoint x: 35, endPoint y: 324, distance: 17.4
click at [25, 338] on div at bounding box center [13, 336] width 24 height 24
click at [42, 339] on button "button" at bounding box center [38, 337] width 22 height 22
click at [24, 339] on button "button" at bounding box center [14, 337] width 22 height 22
click at [32, 340] on button "button" at bounding box center [38, 337] width 22 height 22
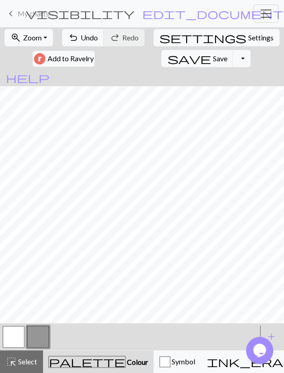
click at [16, 343] on button "button" at bounding box center [14, 337] width 22 height 22
click at [19, 340] on button "button" at bounding box center [14, 337] width 22 height 22
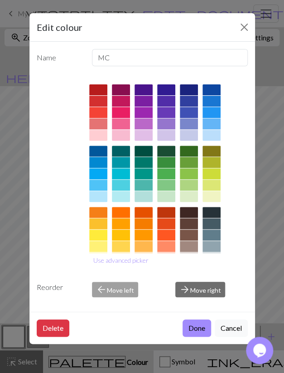
click at [6, 332] on div "Edit colour Name MC Use advanced picker Reorder arrow_back Move left arrow_forw…" at bounding box center [142, 186] width 284 height 373
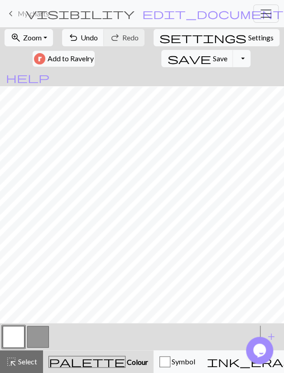
drag, startPoint x: 34, startPoint y: 334, endPoint x: 39, endPoint y: 333, distance: 5.1
click at [35, 334] on button "button" at bounding box center [38, 337] width 22 height 22
click at [19, 340] on button "button" at bounding box center [14, 337] width 22 height 22
click at [48, 343] on button "button" at bounding box center [38, 337] width 22 height 22
click at [20, 340] on button "button" at bounding box center [14, 337] width 22 height 22
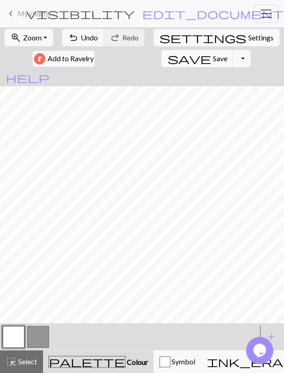
click at [29, 343] on button "button" at bounding box center [38, 337] width 22 height 22
click at [22, 355] on button "highlight_alt Select Select" at bounding box center [21, 361] width 43 height 23
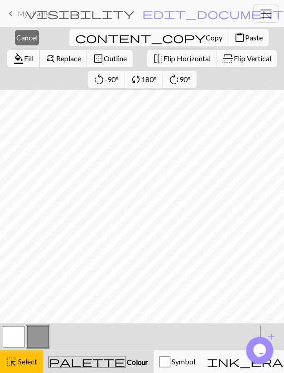
click at [24, 52] on span "format_color_fill" at bounding box center [18, 58] width 11 height 13
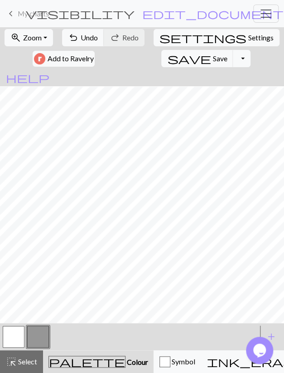
click at [18, 337] on button "button" at bounding box center [14, 337] width 22 height 22
click at [38, 337] on button "button" at bounding box center [38, 337] width 22 height 22
click at [77, 49] on div "zoom_in Zoom Zoom Fit all Fit width Fit height 50% 100% 150% 200% undo Undo Und…" at bounding box center [142, 48] width 284 height 42
click at [81, 39] on button "undo Undo Undo" at bounding box center [83, 37] width 42 height 17
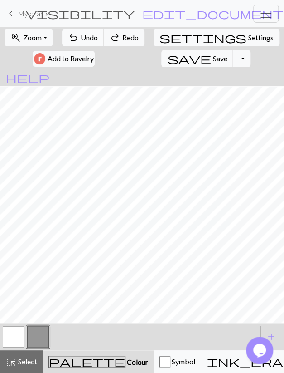
click at [81, 39] on button "undo Undo Undo" at bounding box center [83, 37] width 42 height 17
drag, startPoint x: 9, startPoint y: 337, endPoint x: 12, endPoint y: 333, distance: 5.2
click at [9, 339] on button "button" at bounding box center [14, 337] width 22 height 22
click at [37, 331] on button "button" at bounding box center [38, 337] width 22 height 22
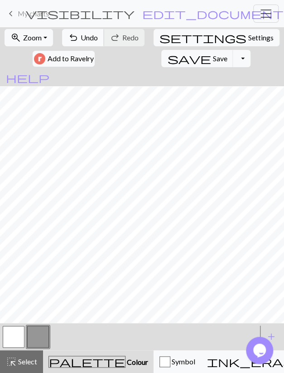
click at [85, 35] on span "Undo" at bounding box center [89, 37] width 17 height 9
click at [19, 337] on button "button" at bounding box center [14, 337] width 22 height 22
click at [38, 334] on button "button" at bounding box center [38, 337] width 22 height 22
click at [75, 37] on span "undo" at bounding box center [73, 37] width 11 height 13
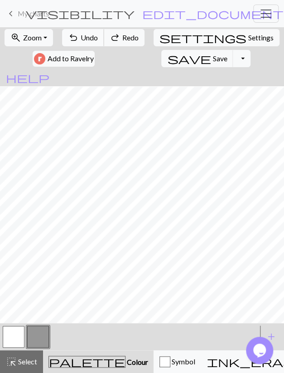
click at [74, 37] on span "undo" at bounding box center [73, 37] width 11 height 13
click at [74, 36] on span "undo" at bounding box center [73, 37] width 11 height 13
click at [11, 336] on button "button" at bounding box center [14, 337] width 22 height 22
click at [39, 338] on button "button" at bounding box center [38, 337] width 22 height 22
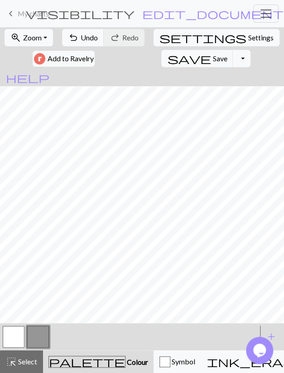
click at [17, 337] on button "button" at bounding box center [14, 337] width 22 height 22
click at [33, 341] on button "button" at bounding box center [38, 337] width 22 height 22
click at [8, 343] on button "button" at bounding box center [14, 337] width 22 height 22
click at [94, 37] on span "Undo" at bounding box center [89, 37] width 17 height 9
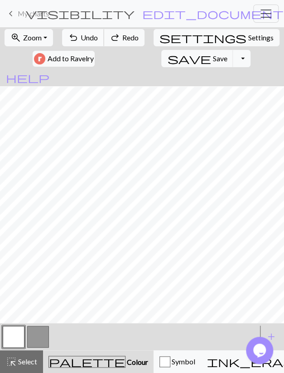
drag, startPoint x: 86, startPoint y: 35, endPoint x: 88, endPoint y: 44, distance: 9.3
click at [86, 35] on span "Undo" at bounding box center [89, 37] width 17 height 9
click at [80, 29] on button "undo Undo Undo" at bounding box center [83, 37] width 42 height 17
click at [38, 340] on button "button" at bounding box center [38, 337] width 22 height 22
click at [20, 337] on button "button" at bounding box center [14, 337] width 22 height 22
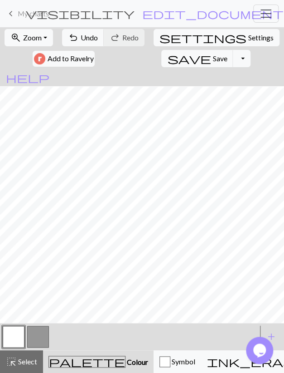
drag, startPoint x: 34, startPoint y: 335, endPoint x: 40, endPoint y: 324, distance: 12.8
click at [34, 336] on button "button" at bounding box center [38, 337] width 22 height 22
click at [20, 335] on button "button" at bounding box center [14, 337] width 22 height 22
click at [36, 333] on button "button" at bounding box center [38, 337] width 22 height 22
click at [17, 335] on button "button" at bounding box center [14, 337] width 22 height 22
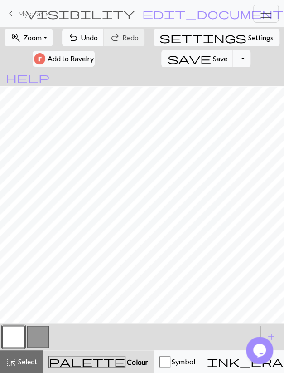
click at [98, 39] on span "Undo" at bounding box center [89, 37] width 17 height 9
click at [89, 41] on button "undo Undo Undo" at bounding box center [83, 37] width 42 height 17
click at [89, 41] on span "Undo" at bounding box center [89, 37] width 17 height 9
click at [89, 42] on span "Undo" at bounding box center [89, 37] width 17 height 9
click at [89, 41] on span "Undo" at bounding box center [89, 37] width 17 height 9
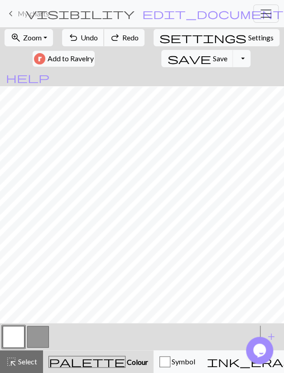
click at [89, 41] on span "Undo" at bounding box center [89, 37] width 17 height 9
click at [93, 34] on button "undo Undo Undo" at bounding box center [83, 37] width 42 height 17
click at [41, 336] on button "button" at bounding box center [38, 337] width 22 height 22
click at [10, 332] on button "button" at bounding box center [14, 337] width 22 height 22
click at [36, 335] on button "button" at bounding box center [38, 337] width 22 height 22
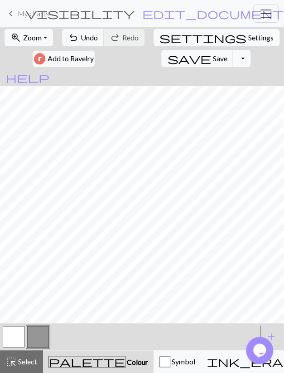
click at [15, 337] on button "button" at bounding box center [14, 337] width 22 height 22
click at [91, 39] on span "Undo" at bounding box center [89, 37] width 17 height 9
click at [91, 40] on span "Undo" at bounding box center [89, 37] width 17 height 9
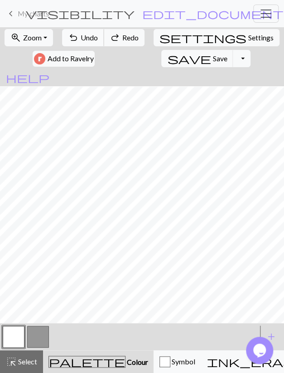
click at [91, 40] on span "Undo" at bounding box center [89, 37] width 17 height 9
click at [35, 337] on button "button" at bounding box center [38, 337] width 22 height 22
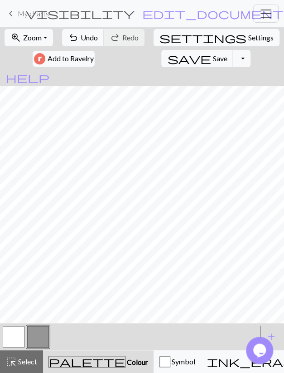
click at [16, 338] on button "button" at bounding box center [14, 337] width 22 height 22
click at [37, 337] on button "button" at bounding box center [38, 337] width 22 height 22
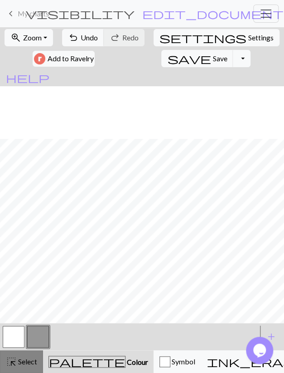
scroll to position [53, 0]
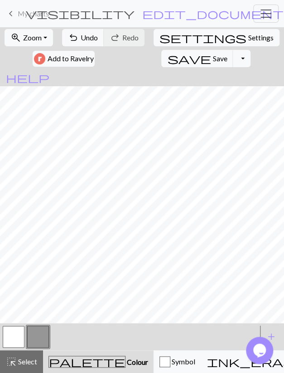
click at [20, 333] on button "button" at bounding box center [14, 337] width 22 height 22
click at [34, 334] on button "button" at bounding box center [38, 337] width 22 height 22
click at [16, 334] on button "button" at bounding box center [14, 337] width 22 height 22
drag, startPoint x: 31, startPoint y: 336, endPoint x: 40, endPoint y: 325, distance: 14.2
click at [31, 336] on button "button" at bounding box center [38, 337] width 22 height 22
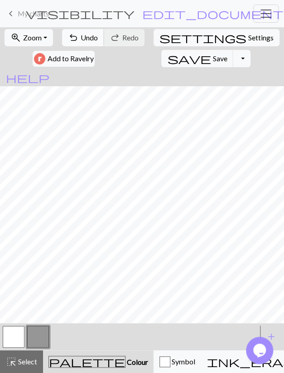
click at [78, 36] on span "undo" at bounding box center [73, 37] width 11 height 13
click at [78, 35] on span "undo" at bounding box center [73, 37] width 11 height 13
drag, startPoint x: 17, startPoint y: 345, endPoint x: 28, endPoint y: 328, distance: 20.4
click at [18, 342] on button "button" at bounding box center [14, 337] width 22 height 22
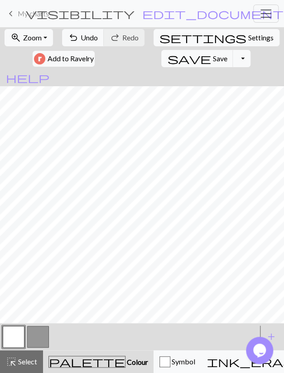
drag, startPoint x: 29, startPoint y: 340, endPoint x: 46, endPoint y: 324, distance: 23.1
click at [35, 334] on button "button" at bounding box center [38, 337] width 22 height 22
click at [6, 339] on button "button" at bounding box center [14, 337] width 22 height 22
click at [88, 42] on button "undo Undo Undo" at bounding box center [83, 37] width 42 height 17
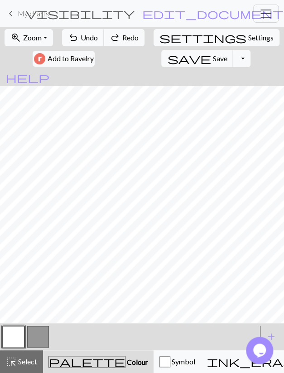
click at [89, 41] on span "Undo" at bounding box center [89, 37] width 17 height 9
click at [89, 40] on span "Undo" at bounding box center [89, 37] width 17 height 9
click at [35, 340] on button "button" at bounding box center [38, 337] width 22 height 22
click at [21, 336] on button "button" at bounding box center [14, 337] width 22 height 22
click at [40, 338] on button "button" at bounding box center [38, 337] width 22 height 22
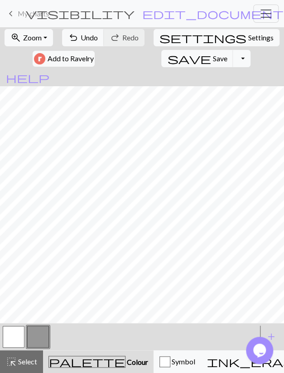
click at [20, 337] on button "button" at bounding box center [14, 337] width 22 height 22
click at [36, 337] on button "button" at bounding box center [38, 337] width 22 height 22
click at [15, 341] on button "button" at bounding box center [14, 337] width 22 height 22
click at [38, 332] on button "button" at bounding box center [38, 337] width 22 height 22
click at [10, 336] on button "button" at bounding box center [14, 337] width 22 height 22
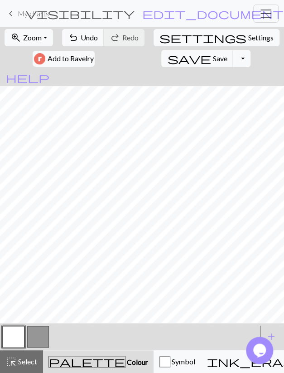
click at [39, 334] on button "button" at bounding box center [38, 337] width 22 height 22
click at [78, 48] on div "zoom_in Zoom Zoom Fit all Fit width Fit height 50% 100% 150% 200% undo Undo Und…" at bounding box center [142, 48] width 284 height 42
click at [82, 37] on button "undo Undo Undo" at bounding box center [83, 37] width 42 height 17
click at [97, 42] on button "undo Undo Undo" at bounding box center [83, 37] width 42 height 17
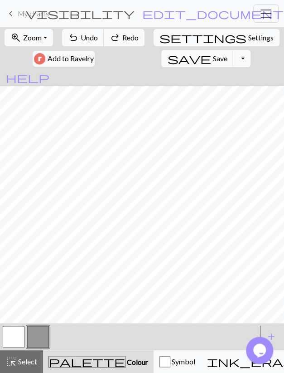
click at [79, 35] on span "undo" at bounding box center [73, 37] width 11 height 13
click at [15, 336] on button "button" at bounding box center [14, 337] width 22 height 22
click at [36, 335] on button "button" at bounding box center [38, 337] width 22 height 22
click at [16, 332] on button "button" at bounding box center [14, 337] width 22 height 22
drag, startPoint x: 37, startPoint y: 343, endPoint x: 40, endPoint y: 332, distance: 11.9
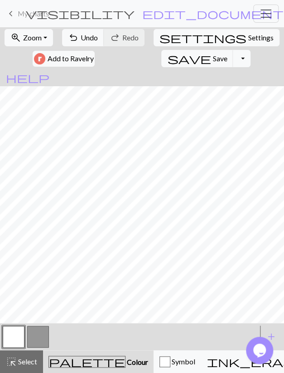
click at [37, 342] on button "button" at bounding box center [38, 337] width 22 height 22
click at [79, 42] on span "undo" at bounding box center [73, 37] width 11 height 13
click at [79, 36] on span "undo" at bounding box center [73, 37] width 11 height 13
click at [14, 337] on button "button" at bounding box center [14, 337] width 22 height 22
drag, startPoint x: 13, startPoint y: 333, endPoint x: 20, endPoint y: 324, distance: 11.9
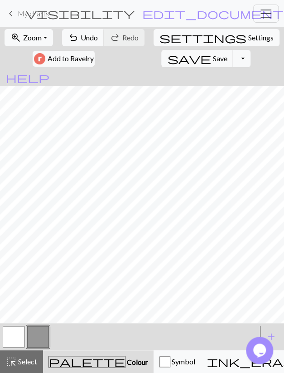
click at [13, 333] on button "button" at bounding box center [14, 337] width 22 height 22
drag, startPoint x: 36, startPoint y: 339, endPoint x: 43, endPoint y: 324, distance: 16.0
click at [36, 339] on button "button" at bounding box center [38, 337] width 22 height 22
click at [15, 343] on button "button" at bounding box center [14, 337] width 22 height 22
click at [39, 335] on button "button" at bounding box center [38, 337] width 22 height 22
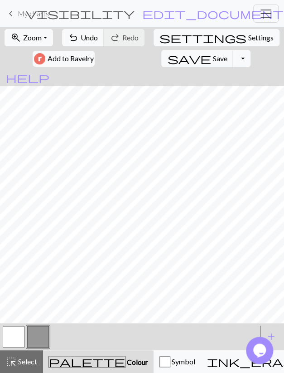
click at [17, 339] on button "button" at bounding box center [14, 337] width 22 height 22
click at [45, 332] on button "button" at bounding box center [38, 337] width 22 height 22
click at [11, 337] on button "button" at bounding box center [14, 337] width 22 height 22
click at [98, 35] on span "Undo" at bounding box center [89, 37] width 17 height 9
click at [36, 332] on button "button" at bounding box center [38, 337] width 22 height 22
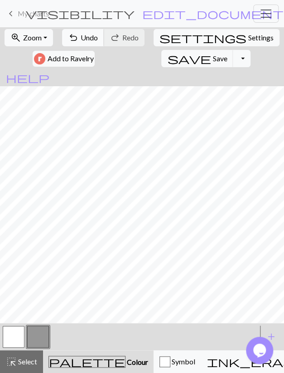
click at [93, 37] on span "Undo" at bounding box center [89, 37] width 17 height 9
click at [39, 331] on button "button" at bounding box center [38, 337] width 22 height 22
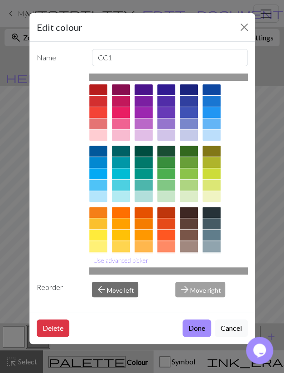
click at [16, 170] on div "Edit colour Name CC1 Use advanced picker Reorder arrow_back Move left arrow_for…" at bounding box center [142, 186] width 284 height 373
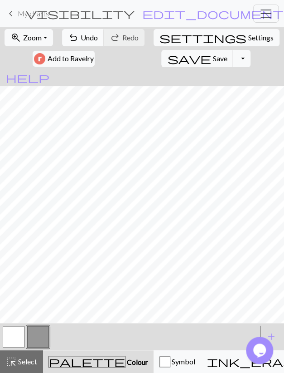
click at [95, 30] on button "undo Undo Undo" at bounding box center [83, 37] width 42 height 17
drag, startPoint x: 18, startPoint y: 334, endPoint x: 21, endPoint y: 324, distance: 11.0
click at [18, 334] on button "button" at bounding box center [14, 337] width 22 height 22
click at [41, 338] on button "button" at bounding box center [38, 337] width 22 height 22
drag, startPoint x: 16, startPoint y: 342, endPoint x: 20, endPoint y: 337, distance: 6.8
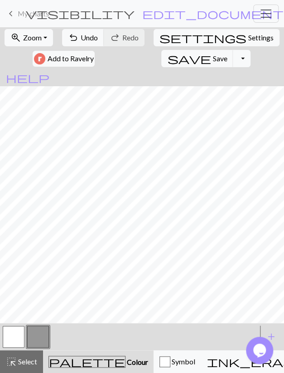
click at [17, 342] on button "button" at bounding box center [14, 337] width 22 height 22
click at [87, 33] on button "undo Undo Undo" at bounding box center [83, 37] width 42 height 17
click at [92, 36] on span "Undo" at bounding box center [89, 37] width 17 height 9
click at [40, 334] on button "button" at bounding box center [38, 337] width 22 height 22
click at [249, 39] on span "Settings" at bounding box center [261, 37] width 25 height 11
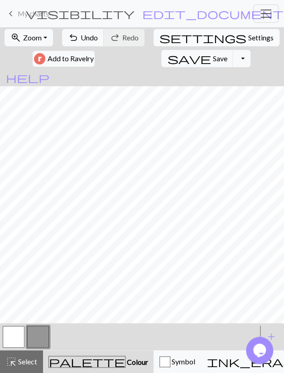
select select "aran"
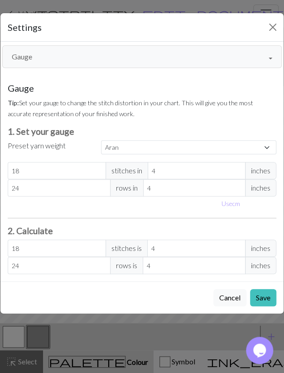
click at [100, 55] on button "Gauge" at bounding box center [142, 56] width 280 height 23
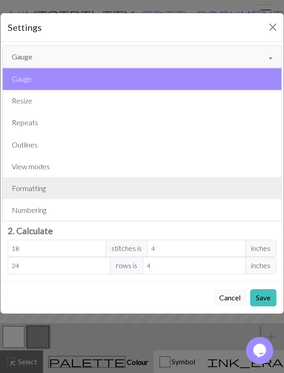
click at [49, 184] on button "Formatting" at bounding box center [142, 188] width 279 height 22
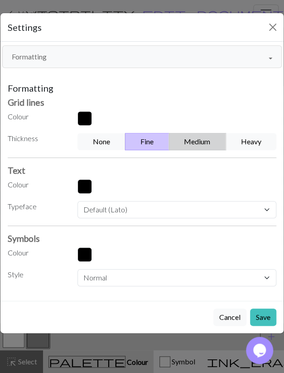
click at [173, 137] on button "Medium" at bounding box center [197, 141] width 57 height 17
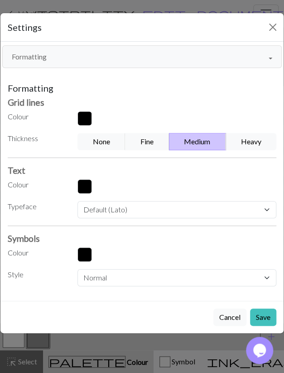
drag, startPoint x: 268, startPoint y: 313, endPoint x: 249, endPoint y: 298, distance: 24.0
click at [267, 313] on button "Save" at bounding box center [263, 316] width 26 height 17
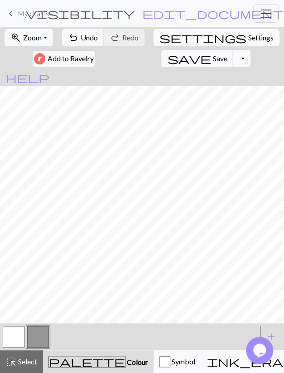
click at [161, 60] on button "save Save Save" at bounding box center [197, 58] width 72 height 17
click at [233, 59] on button "Toggle Dropdown" at bounding box center [241, 58] width 17 height 17
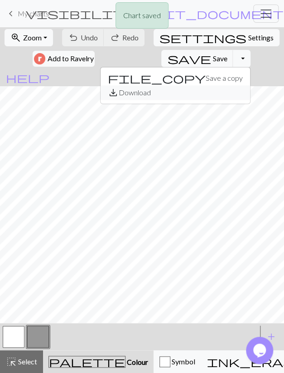
click at [131, 91] on button "save_alt Download" at bounding box center [176, 92] width 150 height 15
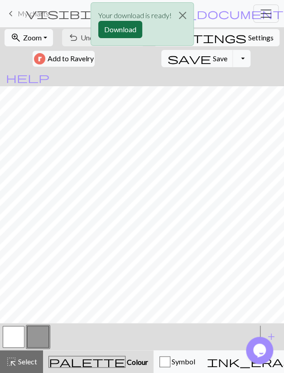
click at [120, 29] on button "Download" at bounding box center [120, 29] width 44 height 17
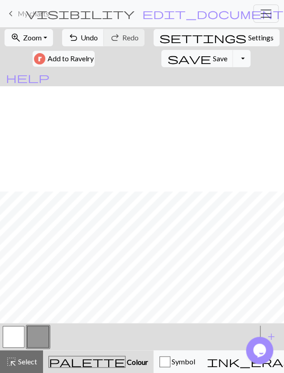
scroll to position [105, 0]
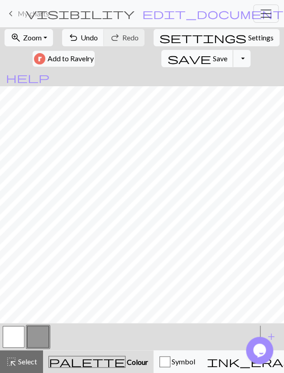
click at [167, 59] on span "save" at bounding box center [189, 58] width 44 height 13
click at [233, 60] on button "Toggle Dropdown" at bounding box center [241, 58] width 17 height 17
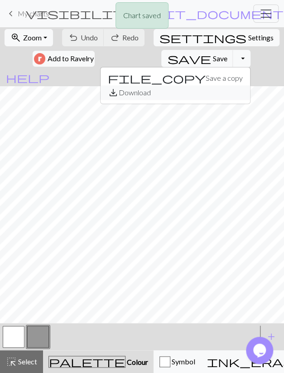
click at [147, 91] on button "save_alt Download" at bounding box center [176, 92] width 150 height 15
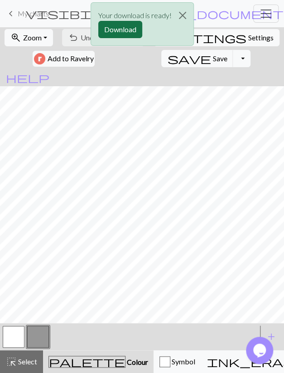
click at [129, 30] on button "Download" at bounding box center [120, 29] width 44 height 17
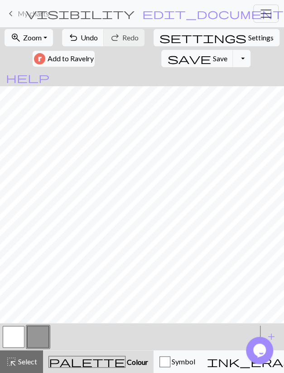
click at [15, 340] on button "button" at bounding box center [14, 337] width 22 height 22
drag, startPoint x: 29, startPoint y: 333, endPoint x: 38, endPoint y: 324, distance: 11.9
click at [29, 334] on button "button" at bounding box center [38, 337] width 22 height 22
click at [13, 336] on button "button" at bounding box center [14, 337] width 22 height 22
drag, startPoint x: 34, startPoint y: 339, endPoint x: 37, endPoint y: 334, distance: 5.5
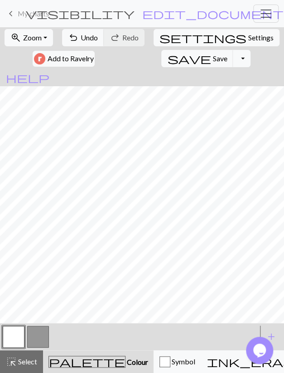
click at [34, 339] on button "button" at bounding box center [38, 337] width 22 height 22
click at [22, 338] on button "button" at bounding box center [14, 337] width 22 height 22
click at [79, 39] on span "undo" at bounding box center [73, 37] width 11 height 13
click at [95, 40] on span "Undo" at bounding box center [89, 37] width 17 height 9
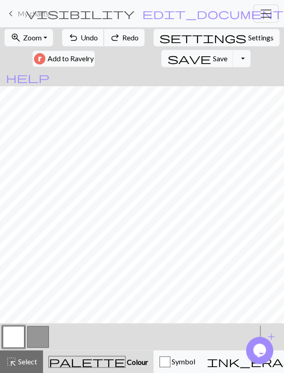
click at [95, 40] on span "Undo" at bounding box center [89, 37] width 17 height 9
click at [95, 41] on span "Undo" at bounding box center [89, 37] width 17 height 9
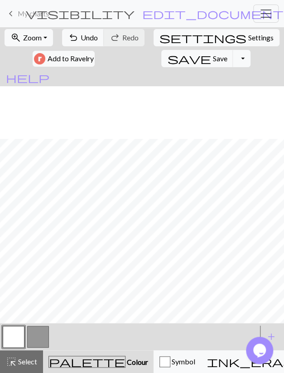
scroll to position [158, 0]
drag, startPoint x: 41, startPoint y: 340, endPoint x: 44, endPoint y: 324, distance: 15.7
click at [41, 340] on button "button" at bounding box center [38, 337] width 22 height 22
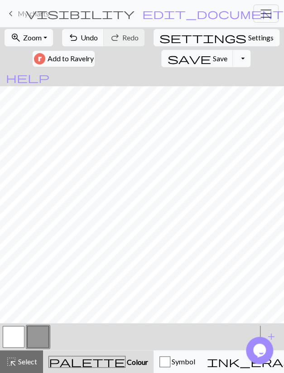
click at [18, 342] on button "button" at bounding box center [14, 337] width 22 height 22
click at [36, 332] on button "button" at bounding box center [38, 337] width 22 height 22
click at [15, 333] on button "button" at bounding box center [14, 337] width 22 height 22
click at [98, 36] on span "Undo" at bounding box center [89, 37] width 17 height 9
drag, startPoint x: 98, startPoint y: 36, endPoint x: 112, endPoint y: 73, distance: 39.5
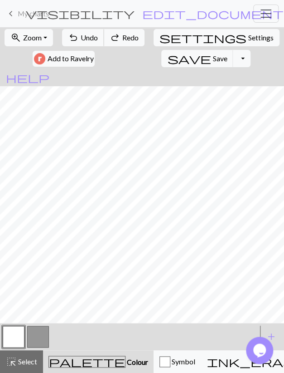
click at [98, 36] on span "Undo" at bounding box center [89, 37] width 17 height 9
click at [109, 46] on div "undo Undo Undo redo Redo Redo" at bounding box center [103, 37] width 84 height 21
click at [98, 40] on span "Undo" at bounding box center [89, 37] width 17 height 9
click at [213, 57] on span "Save" at bounding box center [220, 58] width 15 height 9
click at [233, 56] on button "Toggle Dropdown" at bounding box center [241, 58] width 17 height 17
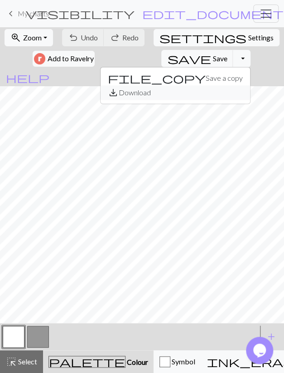
click at [144, 91] on button "save_alt Download" at bounding box center [176, 92] width 150 height 15
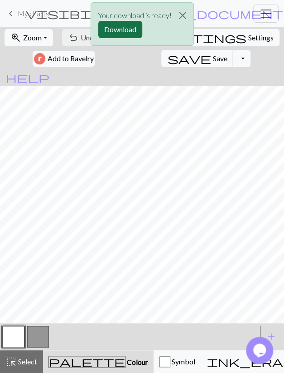
click at [135, 31] on button "Download" at bounding box center [120, 29] width 44 height 17
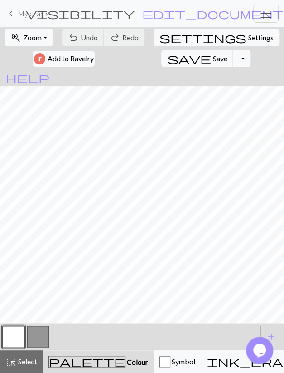
click at [39, 341] on button "button" at bounding box center [38, 337] width 22 height 22
click at [91, 41] on span "Undo" at bounding box center [89, 37] width 17 height 9
click at [13, 337] on button "button" at bounding box center [14, 337] width 22 height 22
click at [15, 359] on span "highlight_alt" at bounding box center [11, 361] width 11 height 13
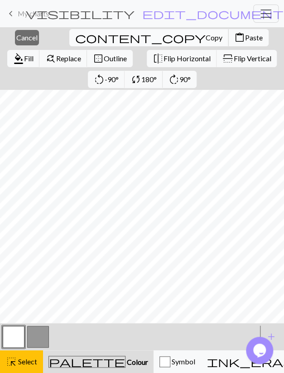
click at [206, 37] on span "Copy" at bounding box center [214, 37] width 17 height 9
click at [113, 34] on div "Copied" at bounding box center [142, 18] width 284 height 36
click at [245, 35] on span "Paste" at bounding box center [254, 37] width 18 height 9
click at [24, 35] on span "Cancel" at bounding box center [26, 37] width 21 height 9
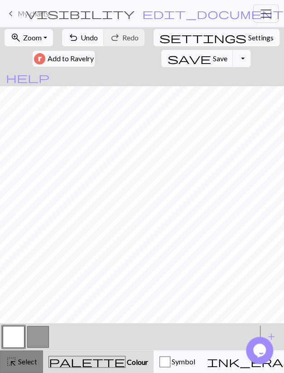
click at [24, 362] on span "Select" at bounding box center [27, 361] width 20 height 9
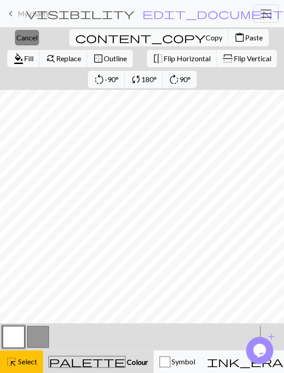
click at [24, 39] on span "Cancel" at bounding box center [26, 37] width 21 height 9
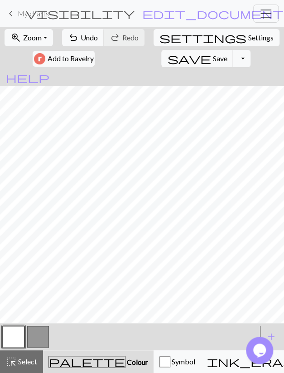
click at [39, 335] on button "button" at bounding box center [38, 337] width 22 height 22
click at [21, 337] on button "button" at bounding box center [14, 337] width 22 height 22
click at [32, 337] on button "button" at bounding box center [38, 337] width 22 height 22
click at [18, 335] on button "button" at bounding box center [14, 337] width 22 height 22
click at [93, 38] on span "Undo" at bounding box center [89, 37] width 17 height 9
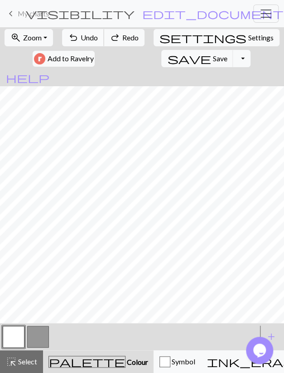
click at [88, 39] on span "Undo" at bounding box center [89, 37] width 17 height 9
click at [42, 336] on button "button" at bounding box center [38, 337] width 22 height 22
click at [213, 57] on span "Save" at bounding box center [220, 58] width 15 height 9
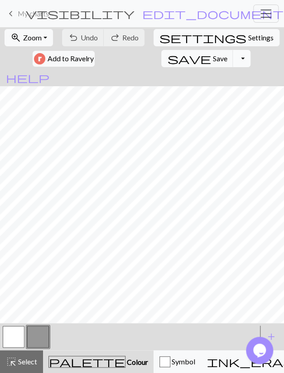
click at [233, 58] on button "Toggle Dropdown" at bounding box center [241, 58] width 17 height 17
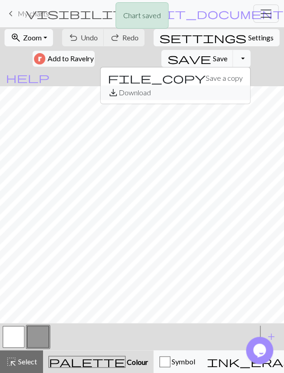
click at [157, 92] on button "save_alt Download" at bounding box center [176, 92] width 150 height 15
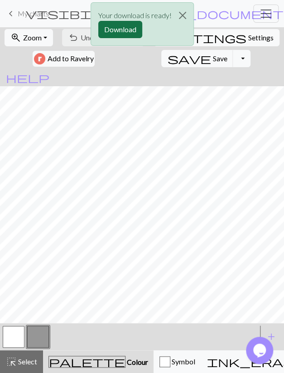
click at [132, 31] on button "Download" at bounding box center [120, 29] width 44 height 17
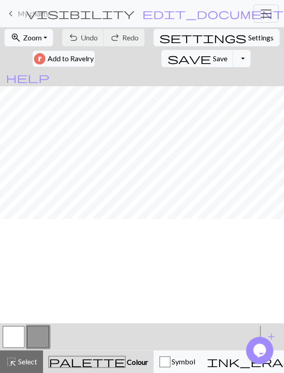
scroll to position [0, 0]
click at [14, 332] on button "button" at bounding box center [14, 337] width 22 height 22
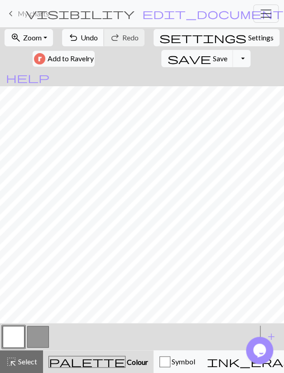
click at [98, 43] on button "undo Undo Undo" at bounding box center [83, 37] width 42 height 17
click at [97, 38] on span "Undo" at bounding box center [89, 37] width 17 height 9
click at [93, 39] on span "Undo" at bounding box center [89, 37] width 17 height 9
drag, startPoint x: 29, startPoint y: 337, endPoint x: 34, endPoint y: 324, distance: 13.6
click at [29, 336] on button "button" at bounding box center [38, 337] width 22 height 22
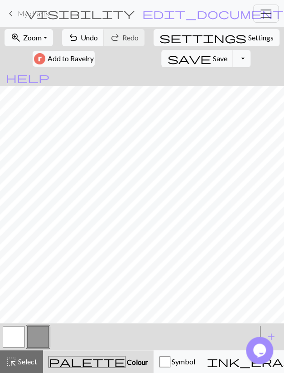
click at [15, 332] on button "button" at bounding box center [14, 337] width 22 height 22
click at [167, 57] on span "save" at bounding box center [189, 58] width 44 height 13
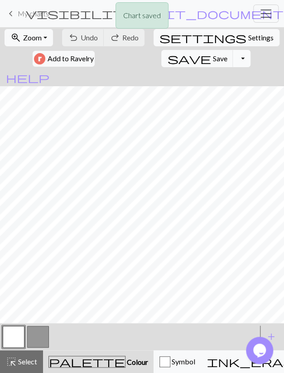
click at [233, 58] on button "Toggle Dropdown" at bounding box center [241, 58] width 17 height 17
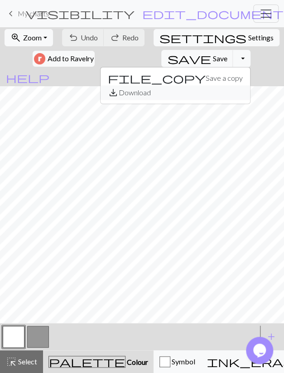
click at [147, 91] on button "save_alt Download" at bounding box center [176, 92] width 150 height 15
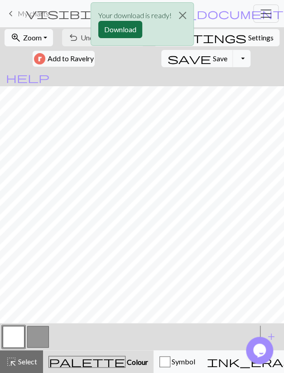
click at [132, 34] on button "Download" at bounding box center [120, 29] width 44 height 17
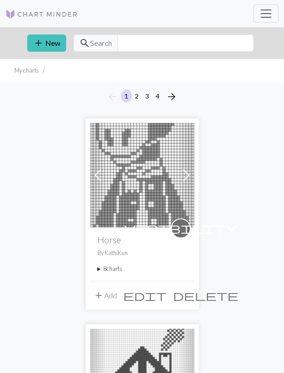
click at [123, 271] on summary "8 charts" at bounding box center [143, 268] width 90 height 9
